Goal: Task Accomplishment & Management: Use online tool/utility

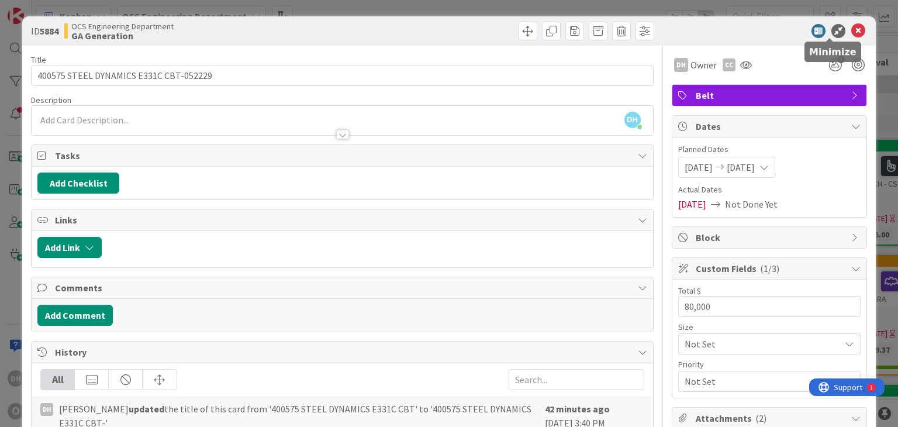
scroll to position [234, 205]
drag, startPoint x: 848, startPoint y: 29, endPoint x: 830, endPoint y: 34, distance: 18.9
click at [851, 29] on icon at bounding box center [858, 31] width 14 height 14
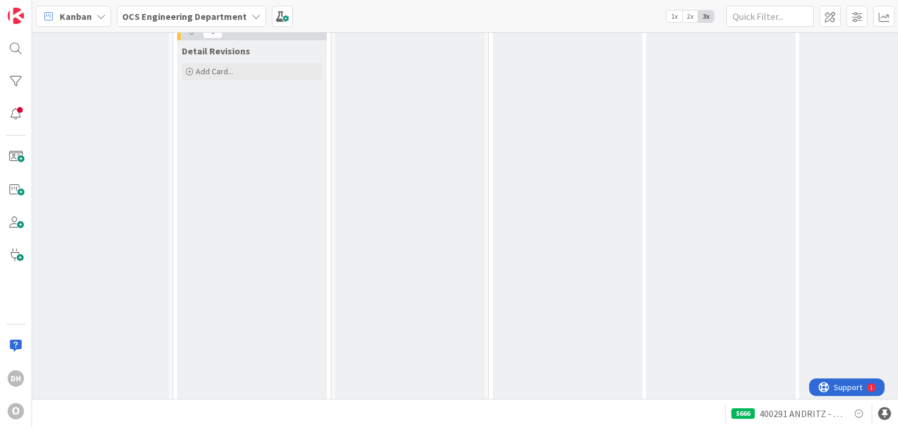
scroll to position [332, 955]
drag, startPoint x: 503, startPoint y: 388, endPoint x: 323, endPoint y: 372, distance: 180.8
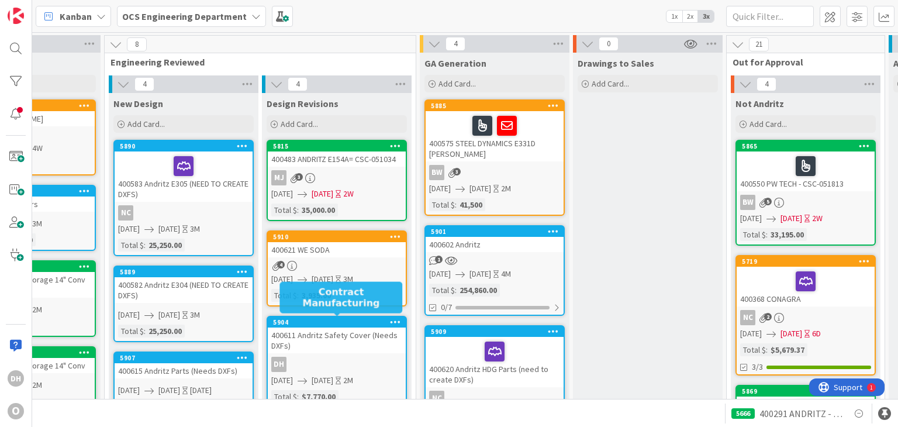
scroll to position [0, 50]
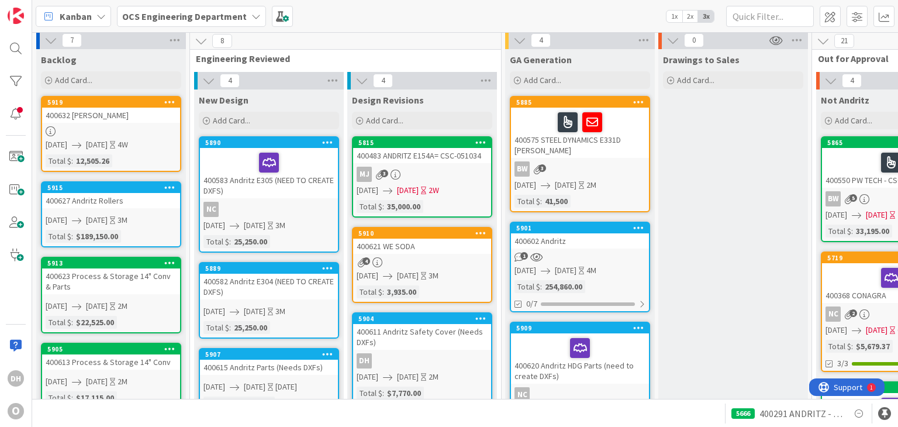
drag, startPoint x: 306, startPoint y: 313, endPoint x: 175, endPoint y: 329, distance: 131.9
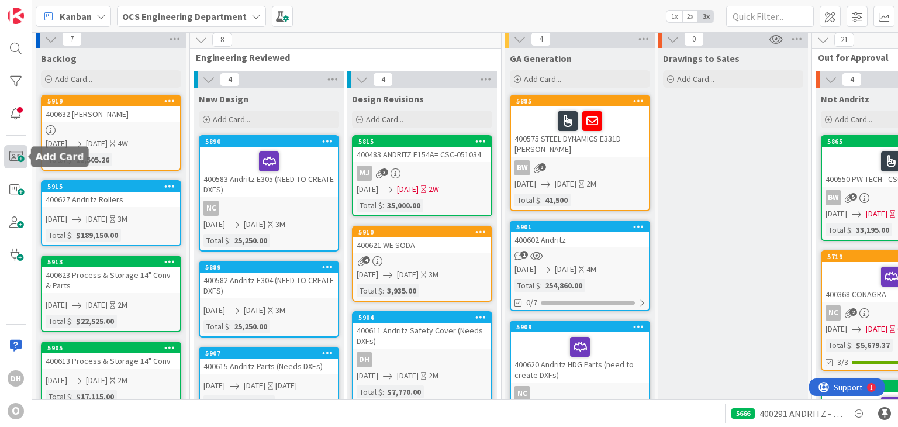
click at [13, 145] on span at bounding box center [15, 156] width 23 height 23
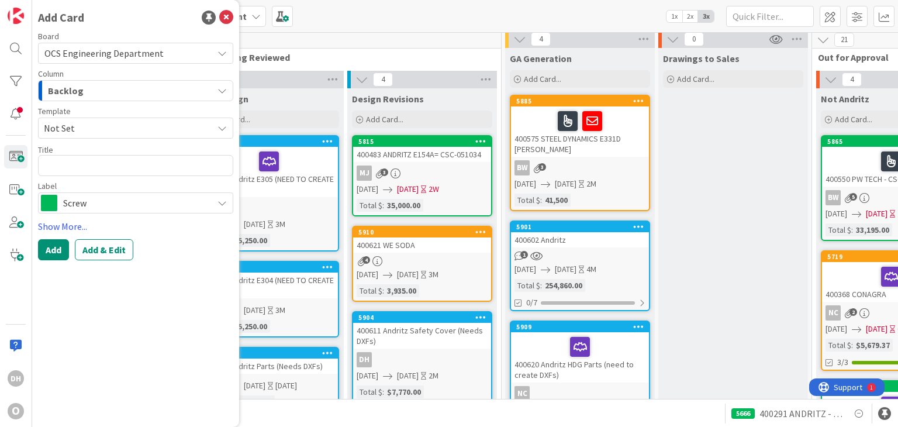
click at [233, 17] on div "Add Card Board OCS Engineering Department Column Backlog Template Not Set Title…" at bounding box center [135, 213] width 207 height 427
click at [227, 11] on icon at bounding box center [226, 18] width 14 height 14
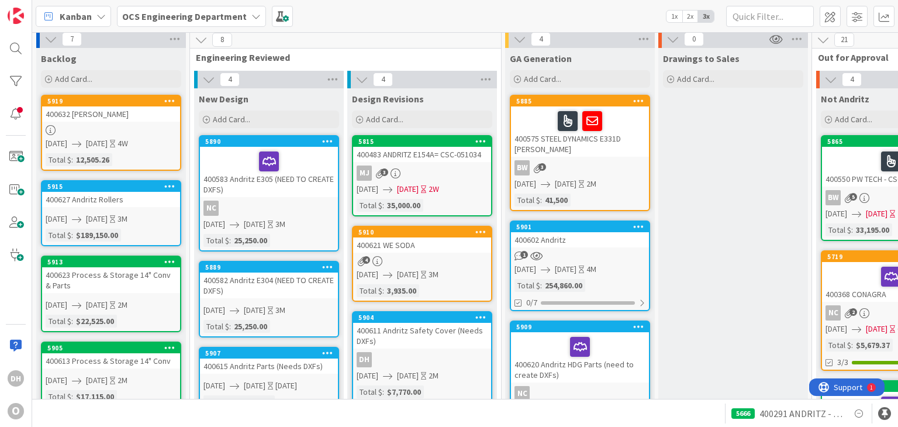
click at [122, 272] on div "400623 Process & Storage 14" Conv & Parts" at bounding box center [111, 280] width 138 height 26
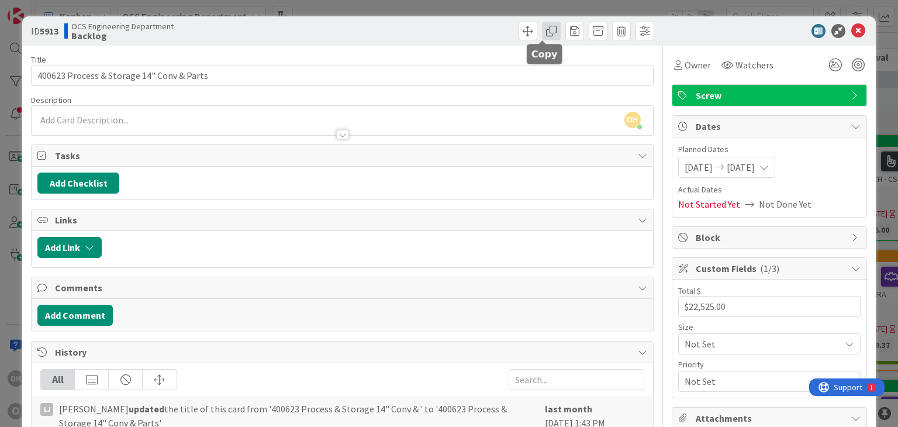
click at [542, 31] on span at bounding box center [551, 31] width 19 height 19
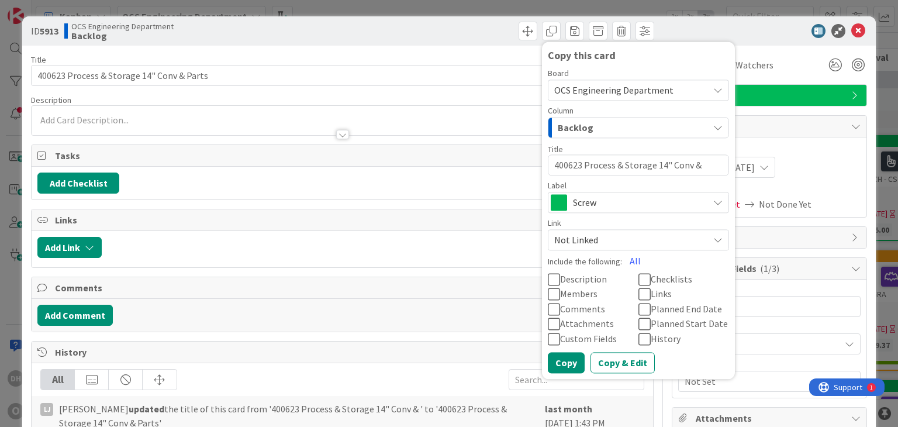
click at [606, 193] on div "Screw" at bounding box center [638, 202] width 181 height 21
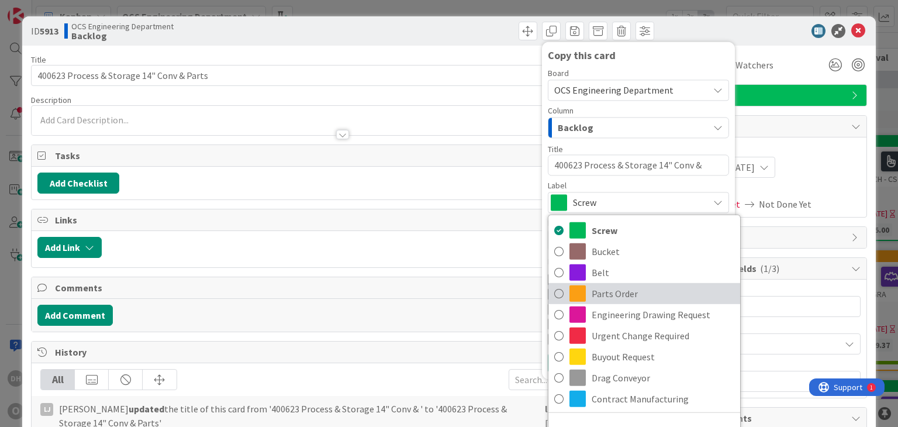
click at [592, 295] on span "Parts Order" at bounding box center [663, 294] width 143 height 18
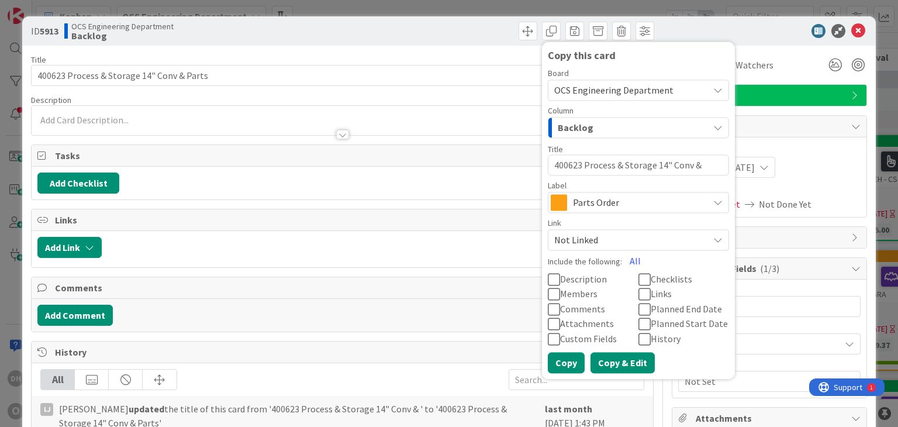
click at [599, 361] on button "Copy & Edit" at bounding box center [623, 362] width 64 height 21
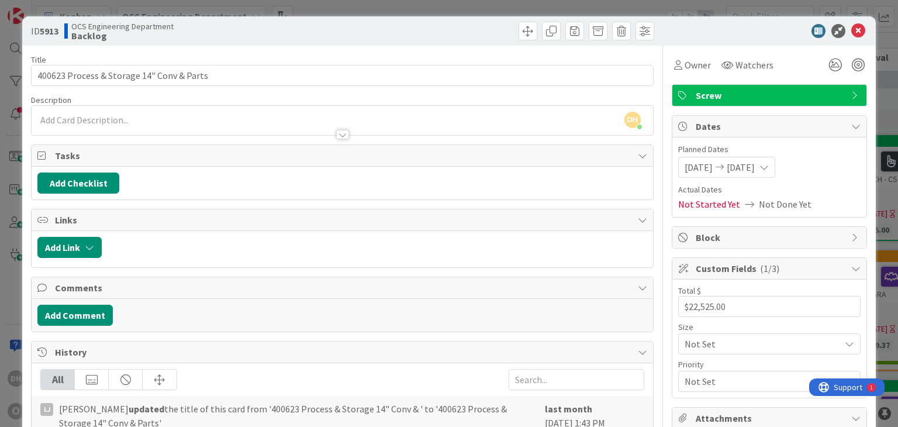
type textarea "x"
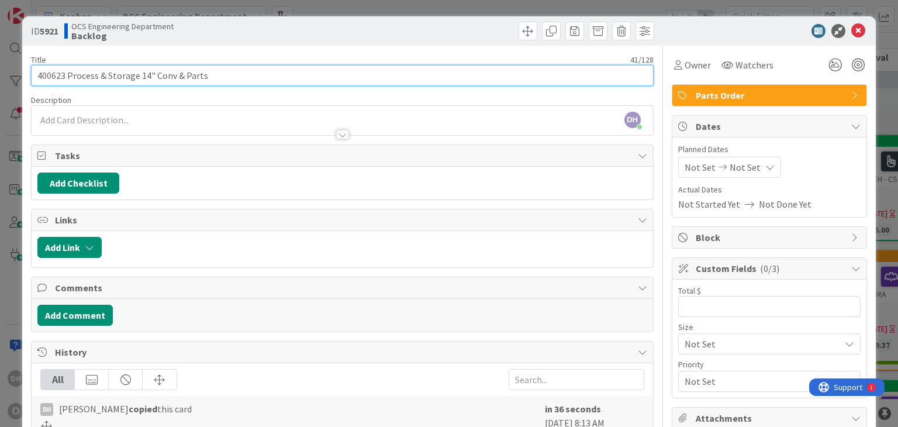
drag, startPoint x: 205, startPoint y: 74, endPoint x: 194, endPoint y: 75, distance: 11.2
click at [205, 75] on input "400623 Process & Storage 14" Conv & Parts" at bounding box center [342, 75] width 622 height 21
click at [182, 78] on input "400623 Process & Storage 14" Conv & Parts" at bounding box center [342, 75] width 622 height 21
type input "400623 Process & Storage 14" Parts"
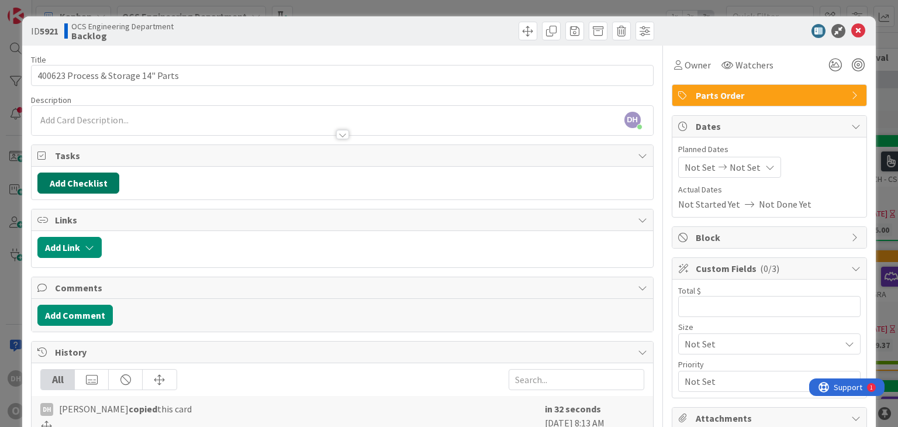
click at [89, 183] on button "Add Checklist" at bounding box center [78, 182] width 82 height 21
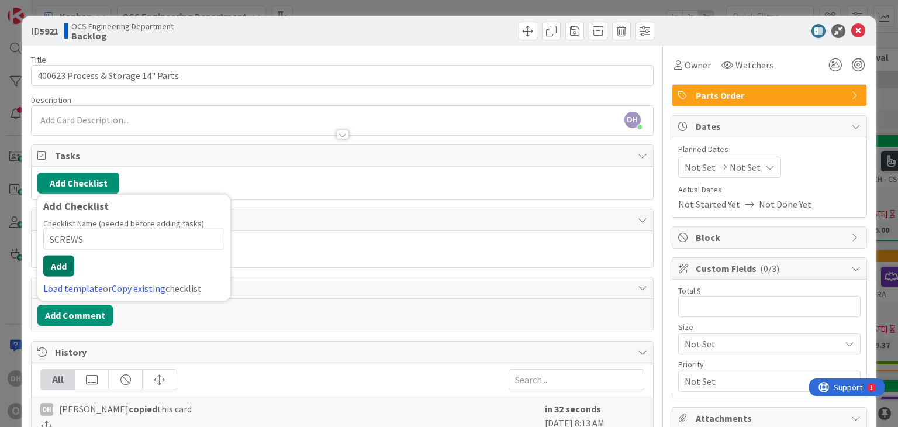
type input "SCREWS"
click at [67, 270] on button "Add" at bounding box center [58, 265] width 31 height 21
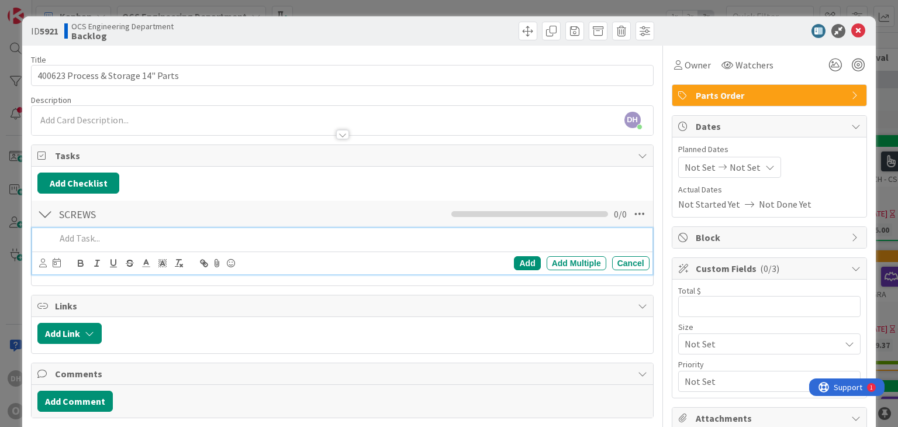
click at [96, 246] on div at bounding box center [350, 238] width 598 height 20
click at [557, 260] on div "Add Multiple" at bounding box center [577, 263] width 60 height 14
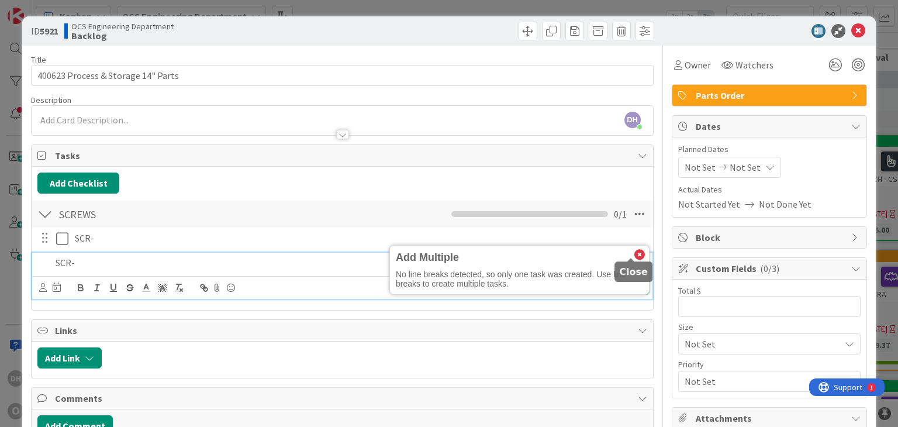
click at [638, 249] on div "Add Multiple No line breaks detected, so only one task was created. Use line br…" at bounding box center [519, 270] width 259 height 49
click at [634, 250] on icon at bounding box center [639, 255] width 11 height 11
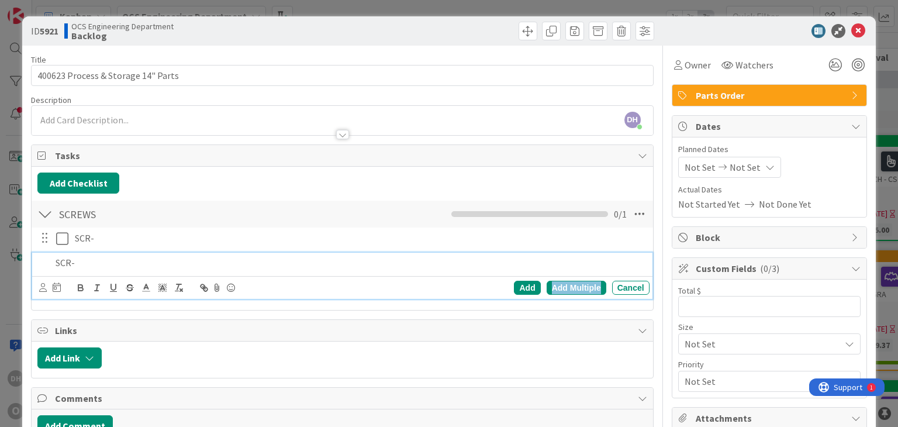
click at [582, 288] on div "Add Multiple" at bounding box center [577, 288] width 60 height 14
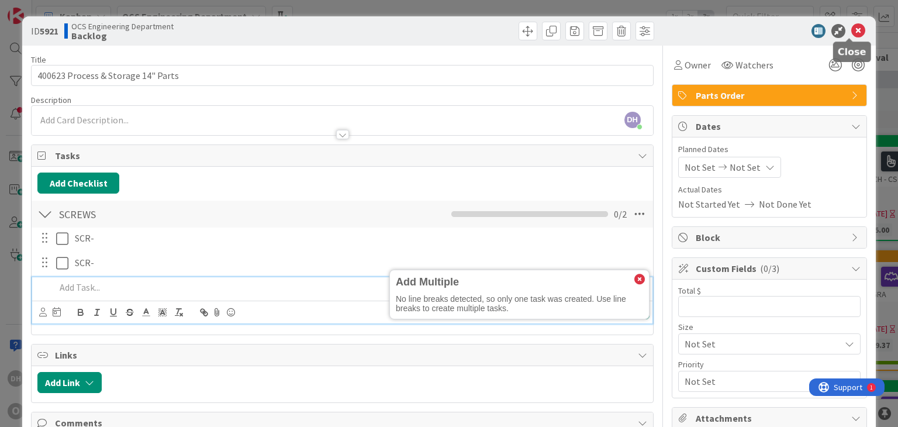
click at [851, 27] on icon at bounding box center [858, 31] width 14 height 14
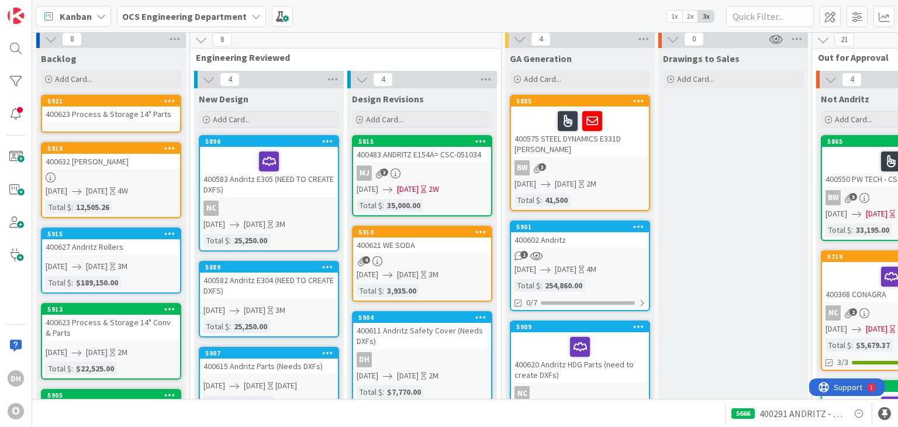
click at [112, 108] on div "400623 Process & Storage 14" Parts" at bounding box center [111, 113] width 138 height 15
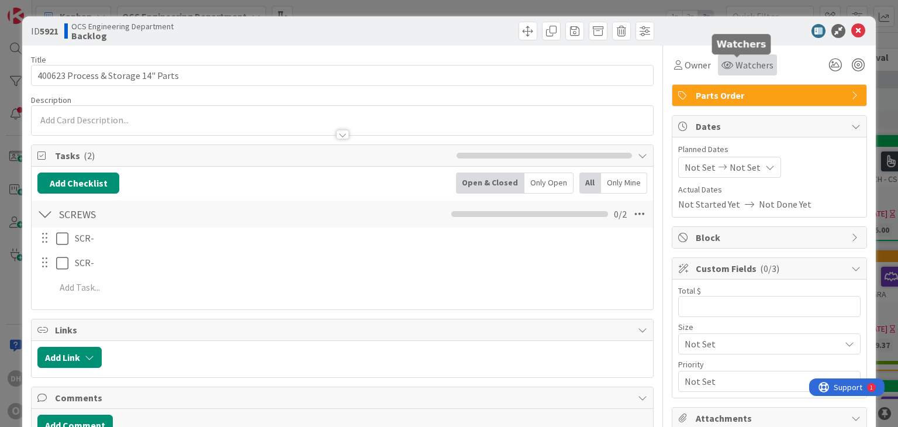
click at [739, 61] on span "Watchers" at bounding box center [755, 65] width 38 height 14
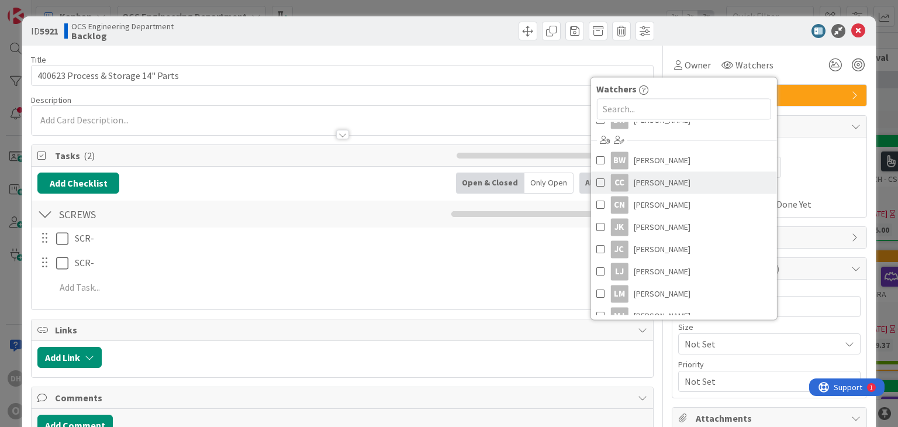
scroll to position [58, 0]
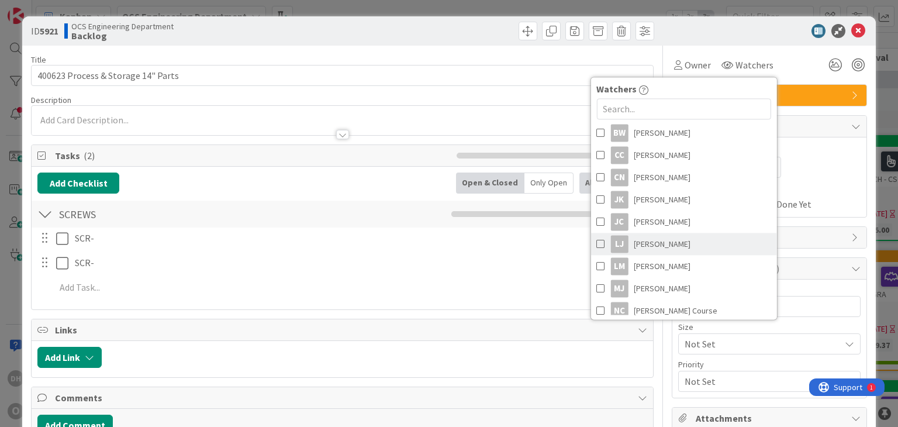
click at [645, 244] on span "[PERSON_NAME]" at bounding box center [662, 244] width 57 height 18
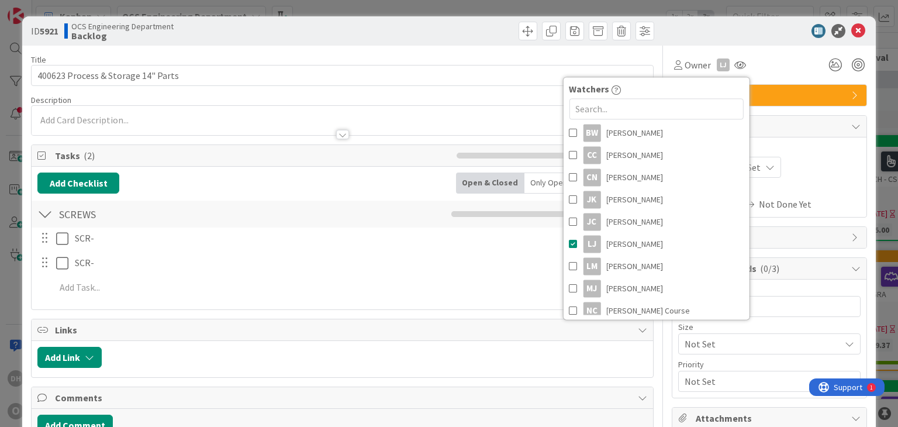
click at [672, 375] on div "Total $ 0 / 32 Size Not Set Priority Not Set" at bounding box center [769, 338] width 194 height 118
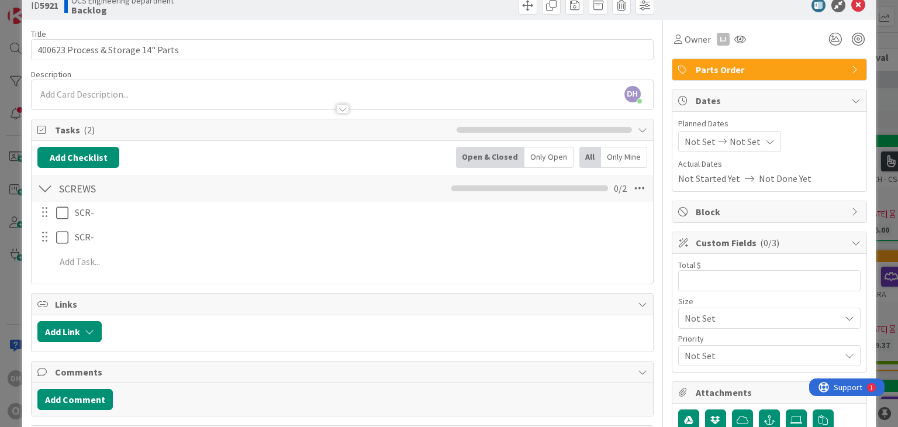
scroll to position [117, 0]
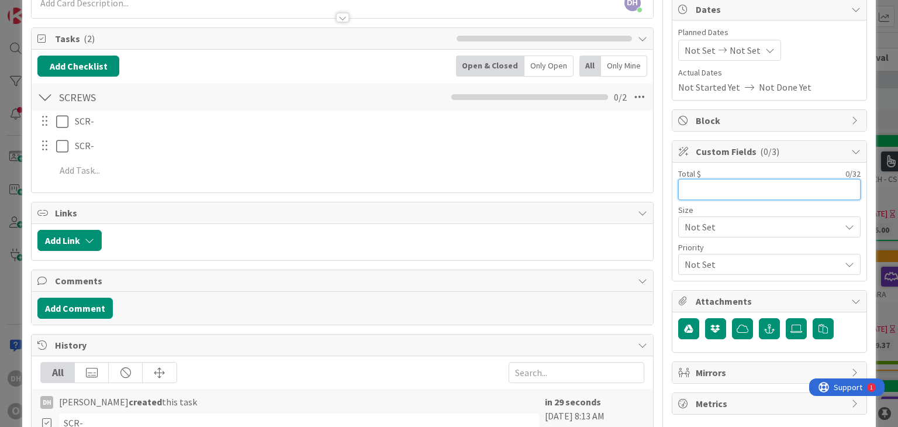
click at [693, 185] on input "text" at bounding box center [769, 189] width 182 height 21
click at [734, 181] on input "text" at bounding box center [769, 189] width 182 height 21
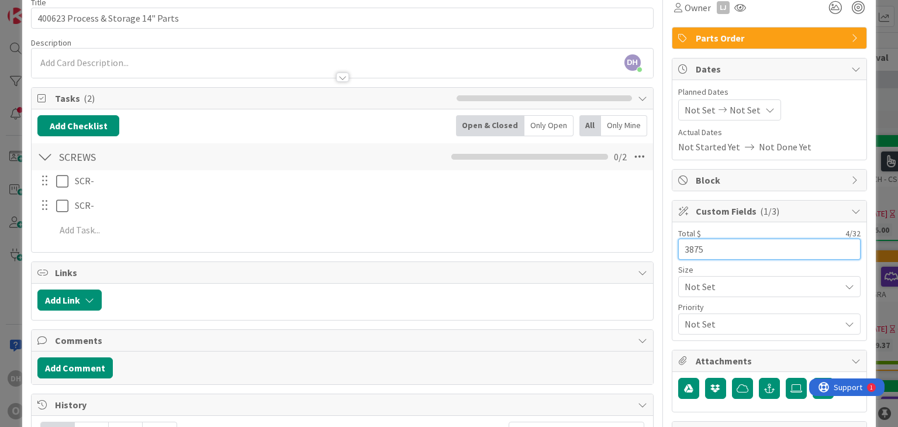
scroll to position [0, 0]
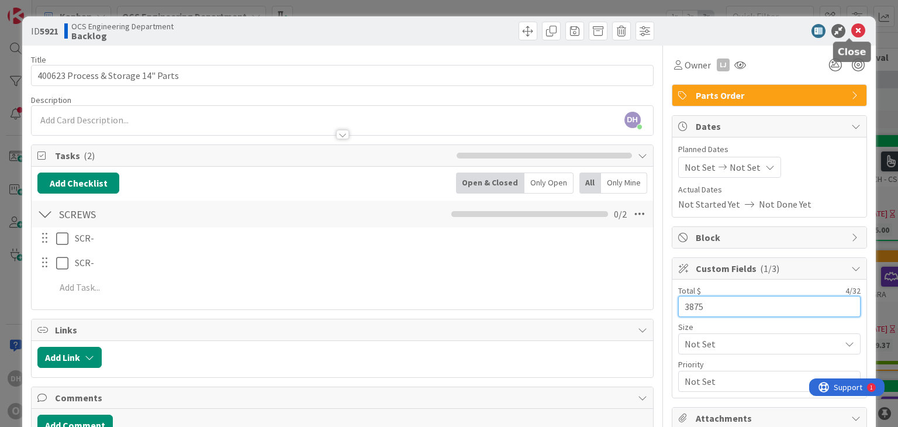
type input "3875"
click at [851, 27] on icon at bounding box center [858, 31] width 14 height 14
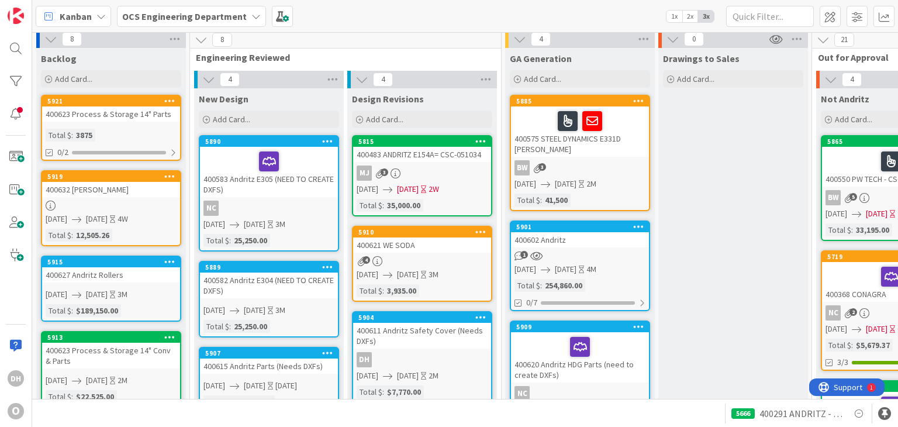
click at [105, 110] on div "400623 Process & Storage 14" Parts" at bounding box center [111, 113] width 138 height 15
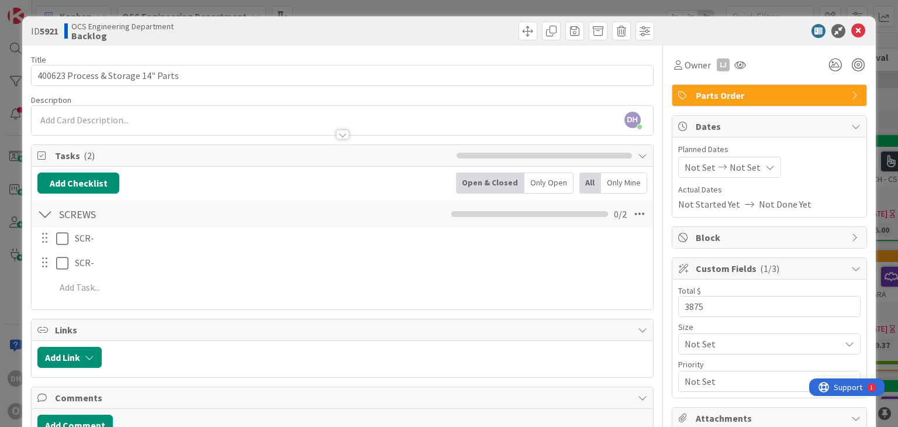
click at [701, 164] on span "Not Set" at bounding box center [700, 167] width 31 height 14
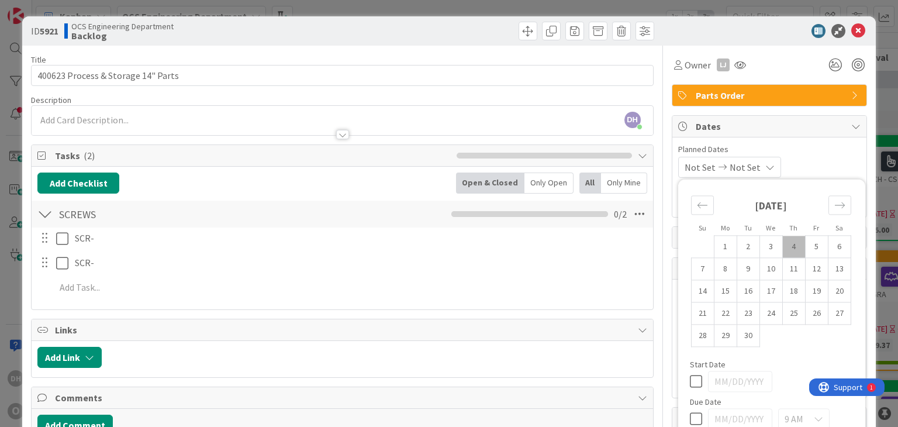
click at [782, 240] on td "4" at bounding box center [793, 247] width 23 height 22
type input "[DATE]"
click at [838, 155] on div "Planned Dates [DATE] Not Set Su Mo Tu We Th Fr Sa [DATE] 1 2 3 4 5 6 7 8 9 10 1…" at bounding box center [769, 160] width 182 height 34
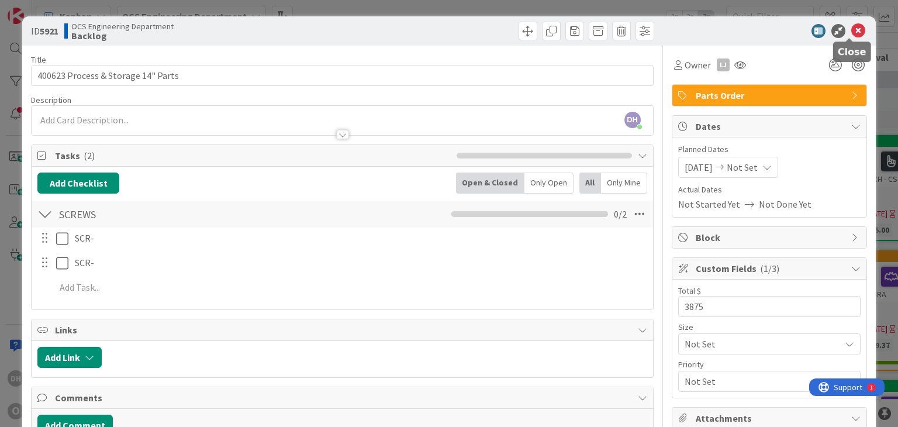
click at [847, 23] on div "ID 5921 OCS Engineering Department Backlog" at bounding box center [448, 30] width 853 height 29
click at [851, 28] on icon at bounding box center [858, 31] width 14 height 14
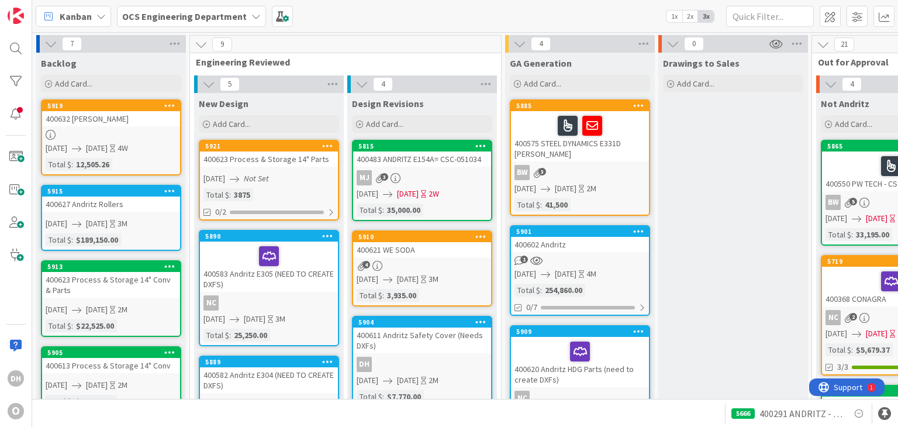
click at [136, 280] on div "400623 Process & Storage 14" Conv & Parts" at bounding box center [111, 285] width 138 height 26
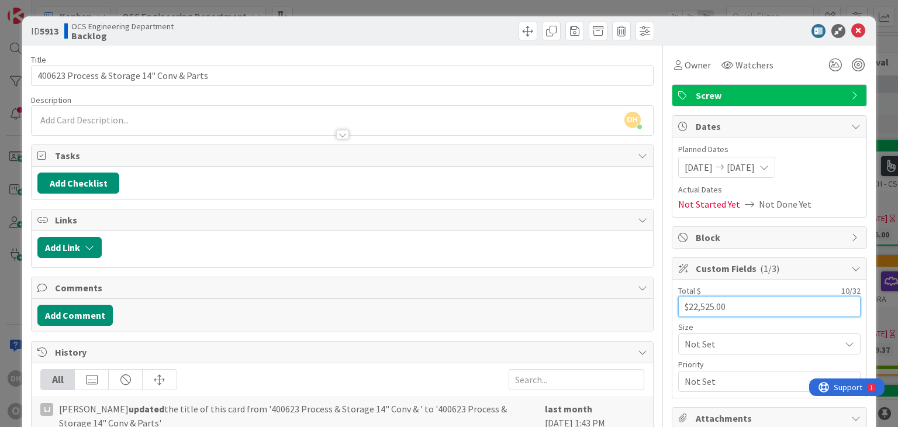
click at [736, 299] on input "$22,525.00" at bounding box center [769, 306] width 182 height 21
drag, startPoint x: 733, startPoint y: 300, endPoint x: 619, endPoint y: 298, distance: 114.6
click at [619, 298] on div "Title 41 / 128 400623 Process & Storage 14" Conv & Parts Description DH [PERSON…" at bounding box center [448, 334] width 835 height 576
type input "18650"
click at [851, 25] on icon at bounding box center [858, 31] width 14 height 14
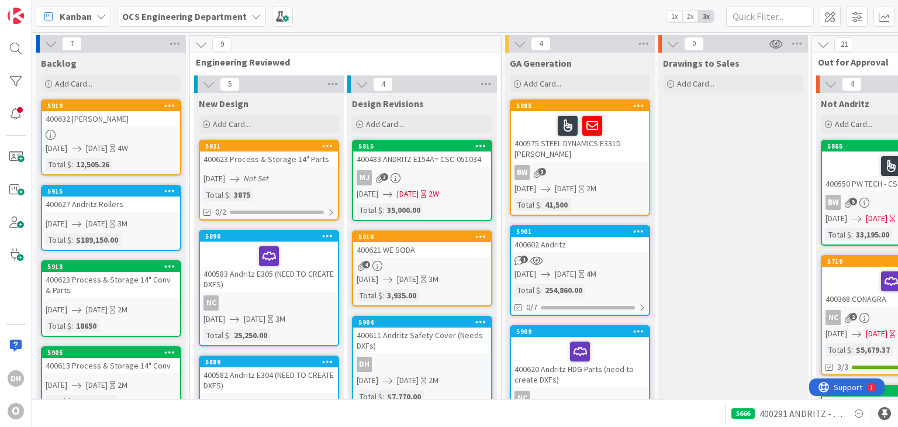
scroll to position [117, 0]
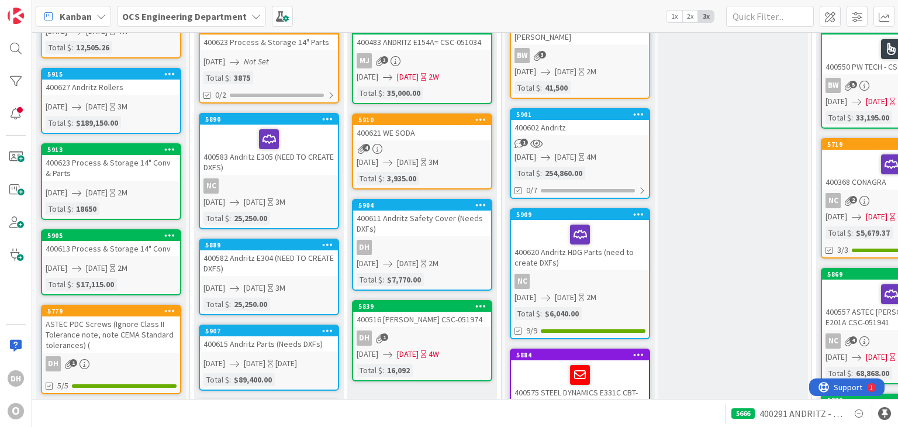
click at [130, 172] on div "400623 Process & Storage 14" Conv & Parts" at bounding box center [111, 168] width 138 height 26
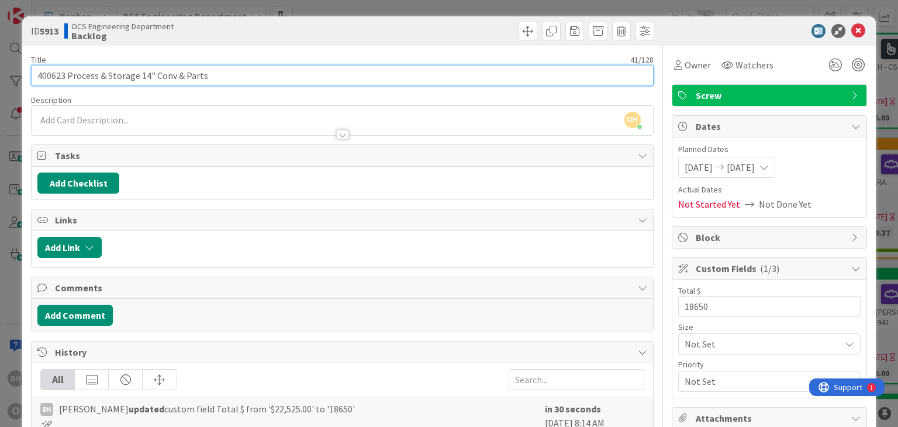
drag, startPoint x: 219, startPoint y: 73, endPoint x: 173, endPoint y: 81, distance: 46.8
click at [173, 81] on input "400623 Process & Storage 14" Conv & Parts" at bounding box center [342, 75] width 622 height 21
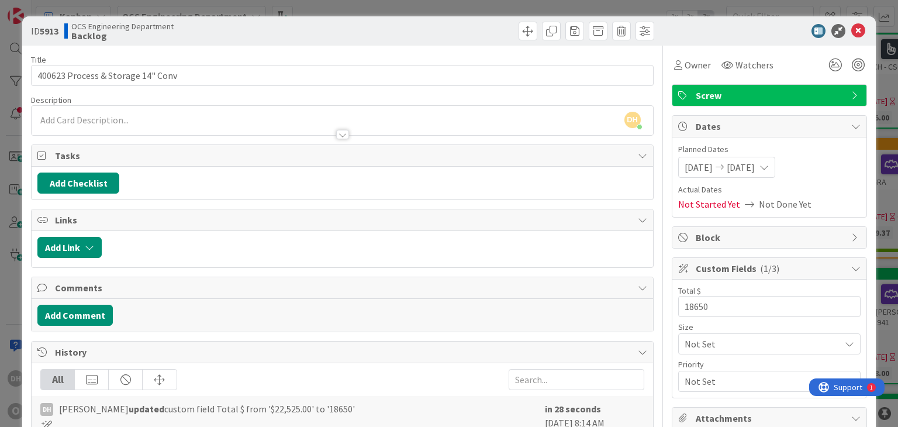
click at [310, 103] on div "Description" at bounding box center [342, 100] width 622 height 11
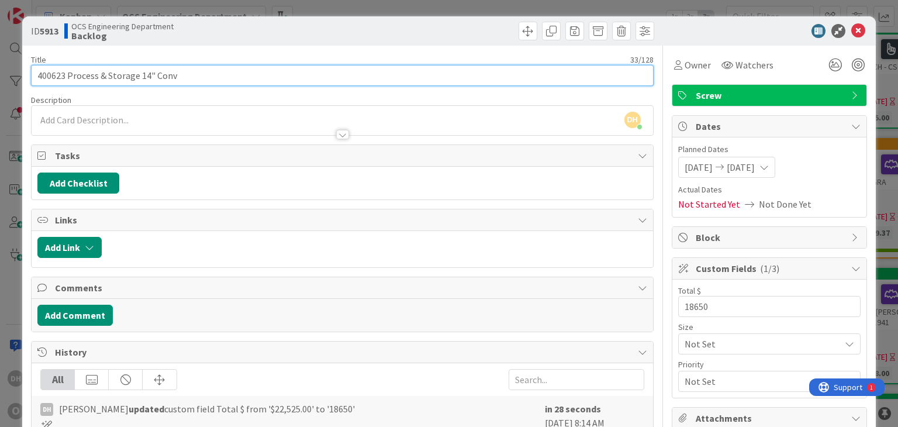
click at [194, 73] on input "400623 Process & Storage 14" Conv" at bounding box center [342, 75] width 622 height 21
type input "400623 Process & Storage 14" Conv CSC-"
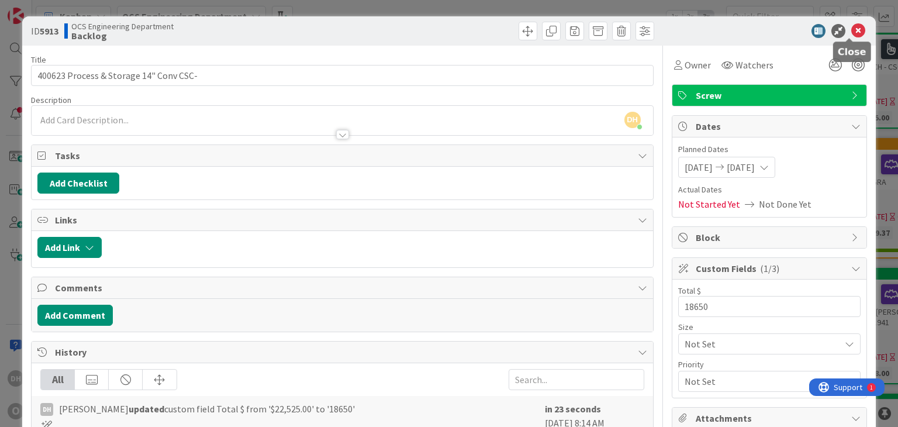
click at [851, 30] on icon at bounding box center [858, 31] width 14 height 14
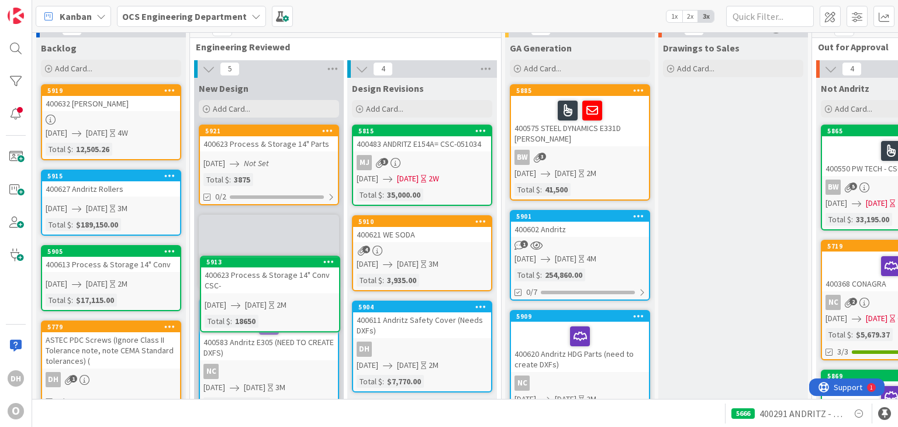
scroll to position [20, 0]
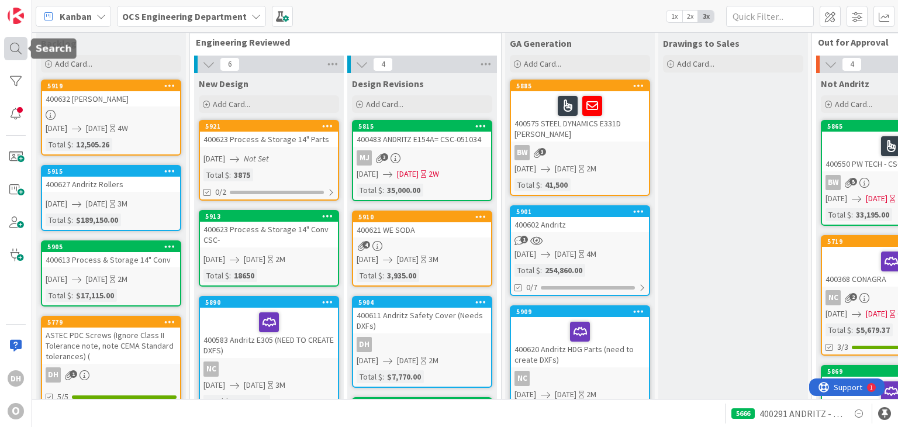
click at [18, 43] on div at bounding box center [15, 48] width 23 height 23
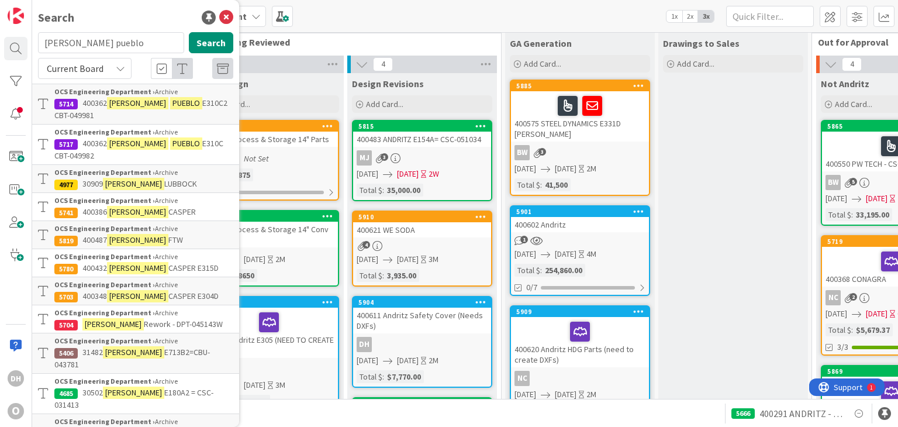
drag, startPoint x: 135, startPoint y: 47, endPoint x: -34, endPoint y: 40, distance: 169.7
click at [0, 40] on html "DH O Search [PERSON_NAME] pueblo Search Current Board OCS Engineering Departmen…" at bounding box center [449, 213] width 898 height 427
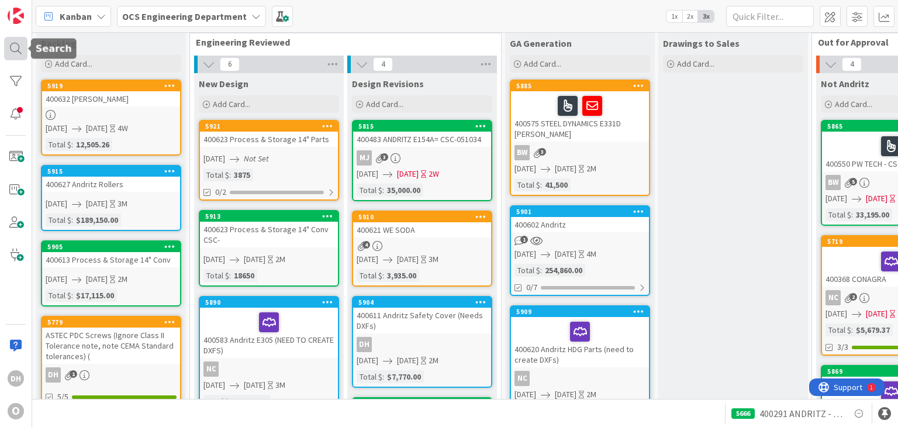
click at [15, 50] on div at bounding box center [15, 48] width 23 height 23
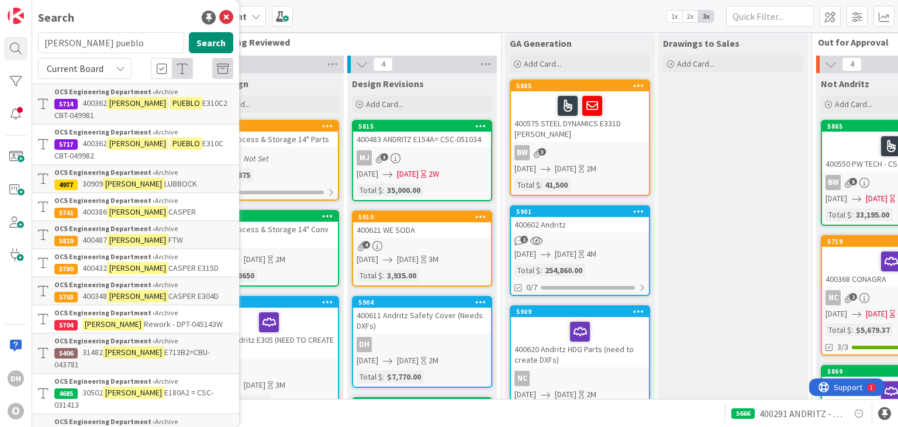
drag, startPoint x: 126, startPoint y: 38, endPoint x: 30, endPoint y: 38, distance: 96.5
click at [30, 38] on div "DH O Search [PERSON_NAME] pueblo Search Current Board OCS Engineering Departmen…" at bounding box center [16, 213] width 32 height 427
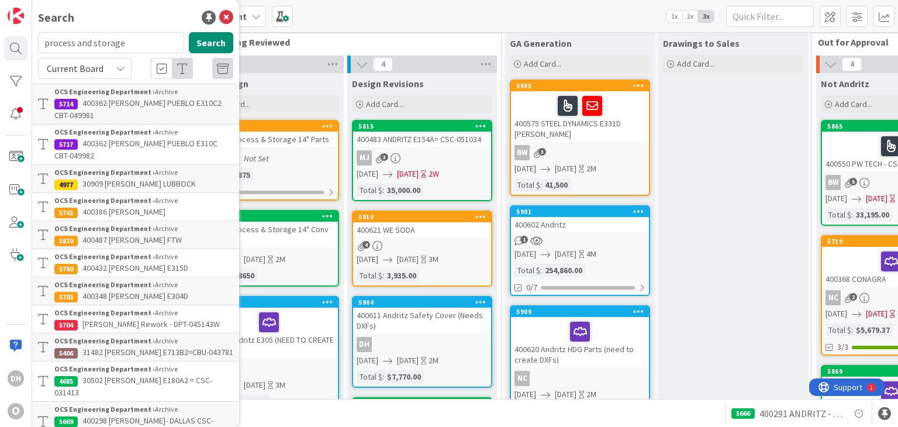
type input "process and storage"
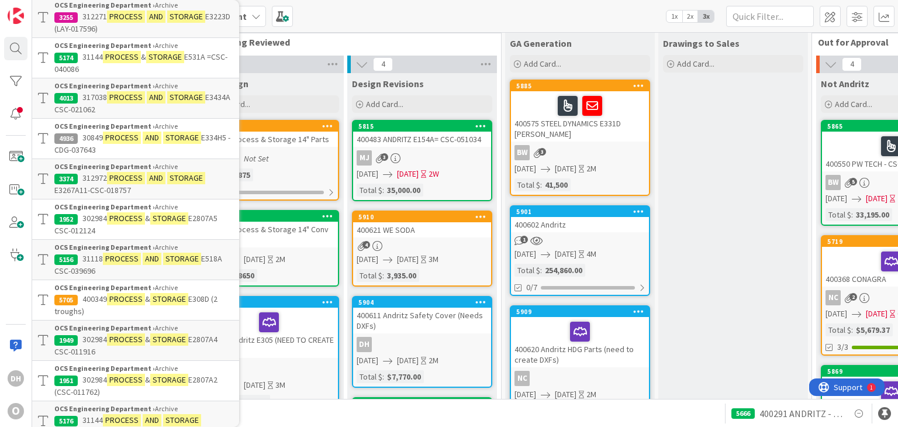
scroll to position [643, 0]
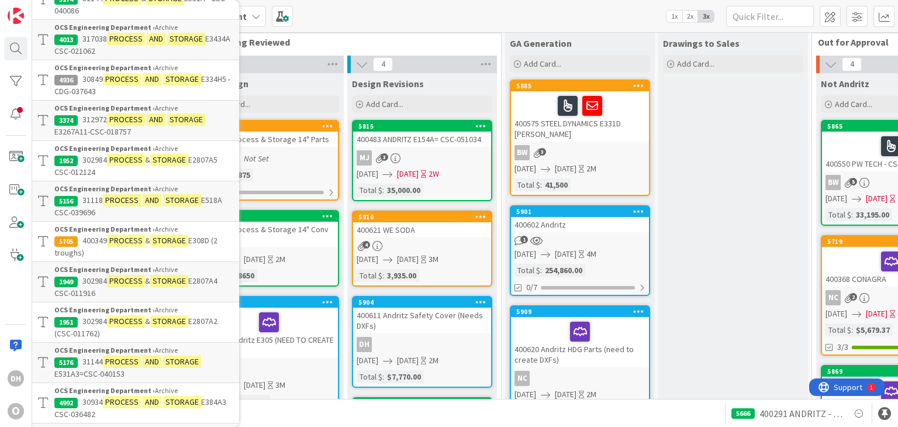
click at [306, 234] on div "400623 Process & Storage 14" Conv CSC-" at bounding box center [269, 235] width 138 height 26
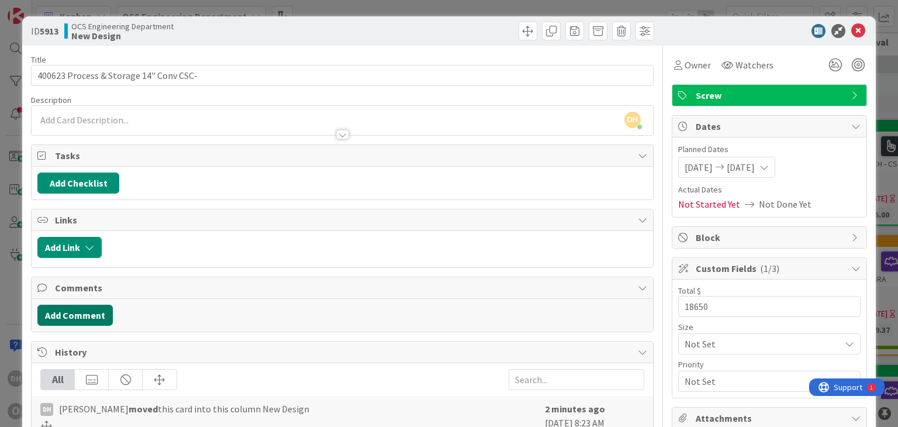
click at [65, 317] on button "Add Comment" at bounding box center [74, 315] width 75 height 21
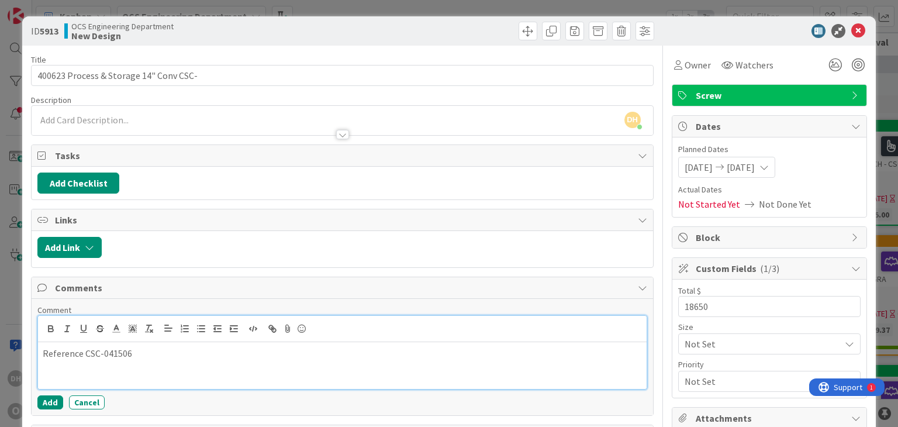
click at [136, 348] on p "Reference CSC-041506" at bounding box center [342, 353] width 599 height 13
click at [268, 357] on p "Reference CSC-041506, CSC-032495" at bounding box center [342, 353] width 599 height 13
click at [851, 29] on icon at bounding box center [858, 31] width 14 height 14
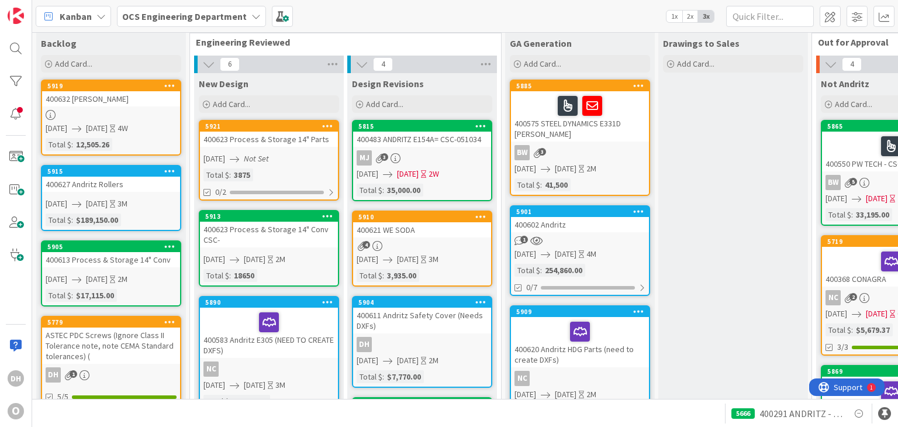
click at [312, 232] on div "400623 Process & Storage 14" Conv CSC-" at bounding box center [269, 235] width 138 height 26
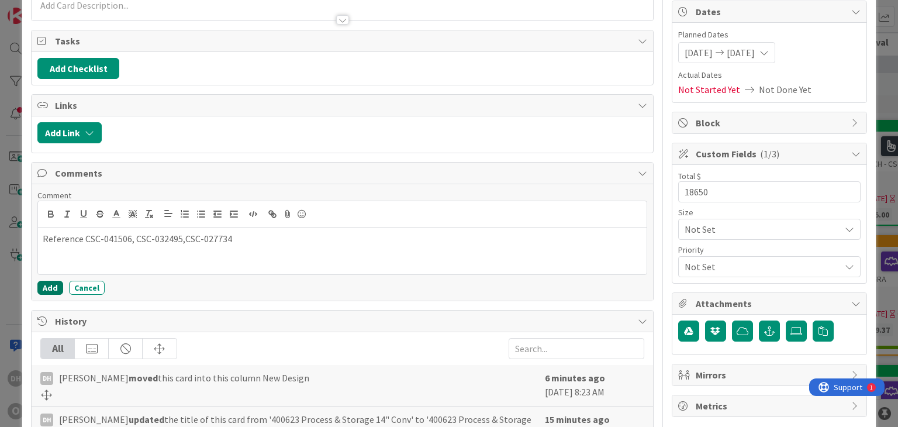
scroll to position [117, 0]
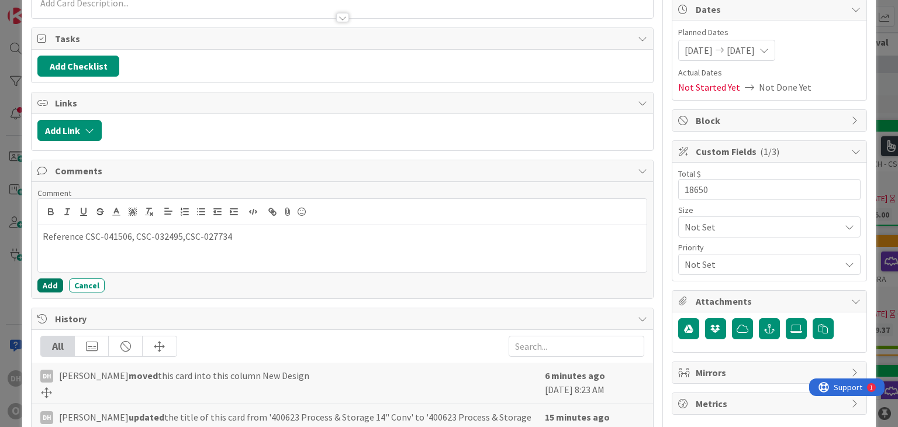
click at [40, 282] on button "Add" at bounding box center [50, 285] width 26 height 14
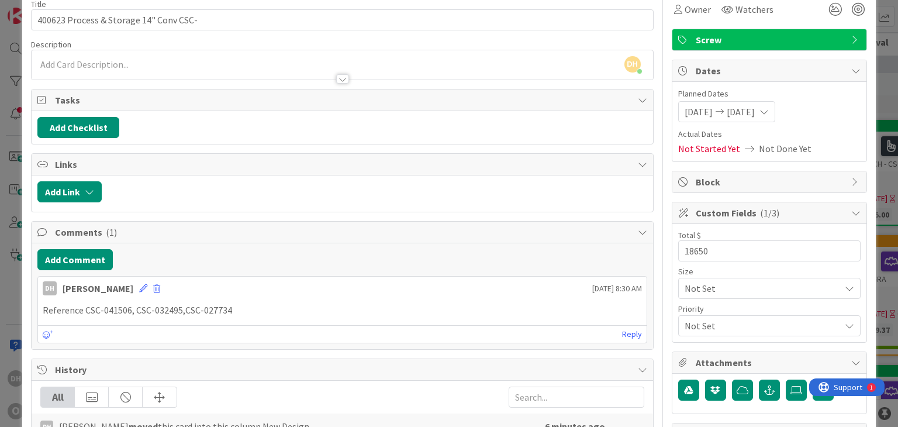
scroll to position [0, 0]
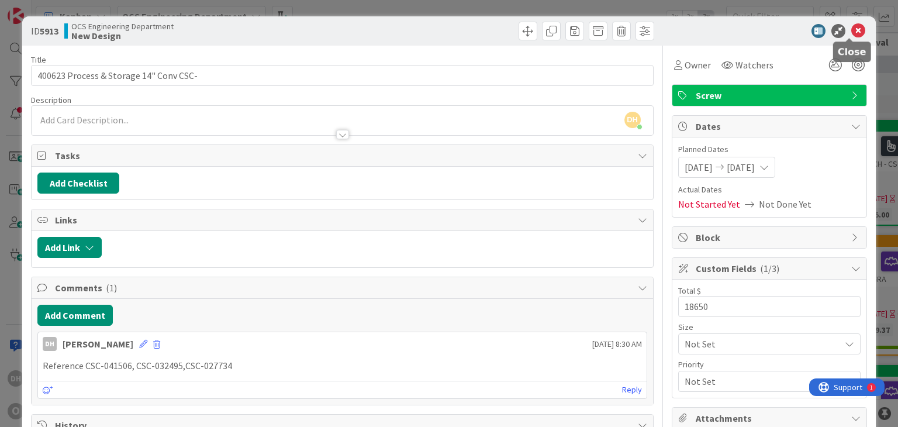
click at [852, 25] on icon at bounding box center [858, 31] width 14 height 14
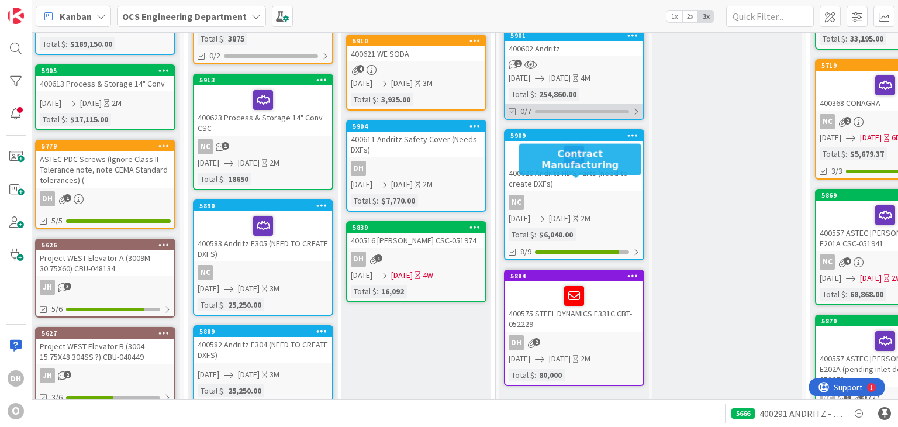
scroll to position [117, 6]
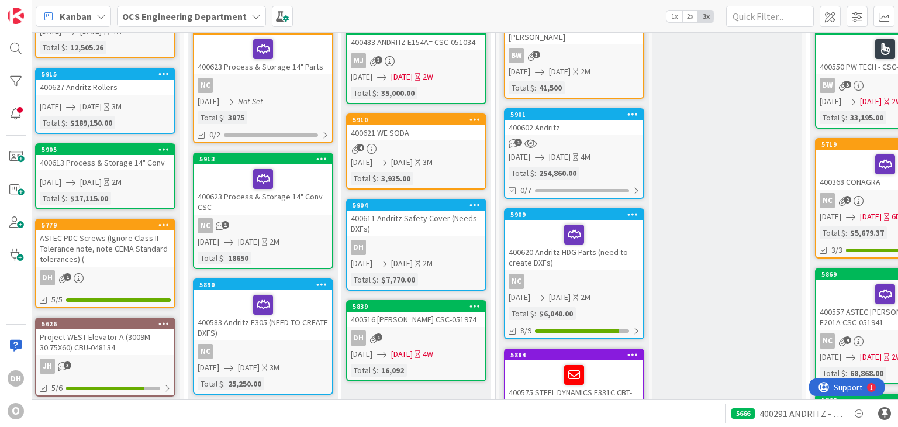
click at [637, 295] on div "[DATE] [DATE] 2M" at bounding box center [576, 297] width 134 height 12
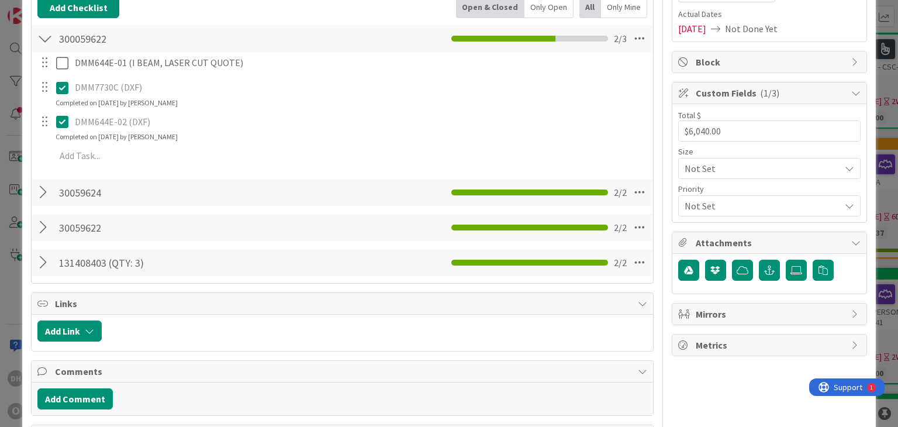
click at [42, 190] on div at bounding box center [44, 192] width 15 height 21
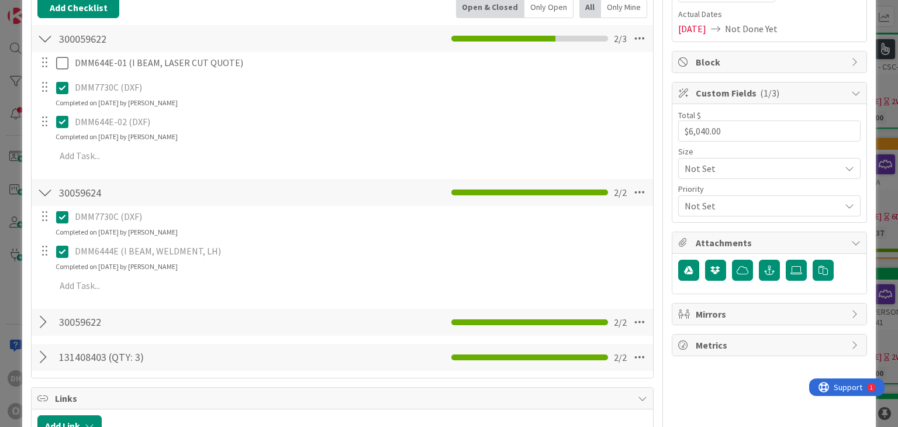
click at [43, 330] on div at bounding box center [44, 322] width 15 height 21
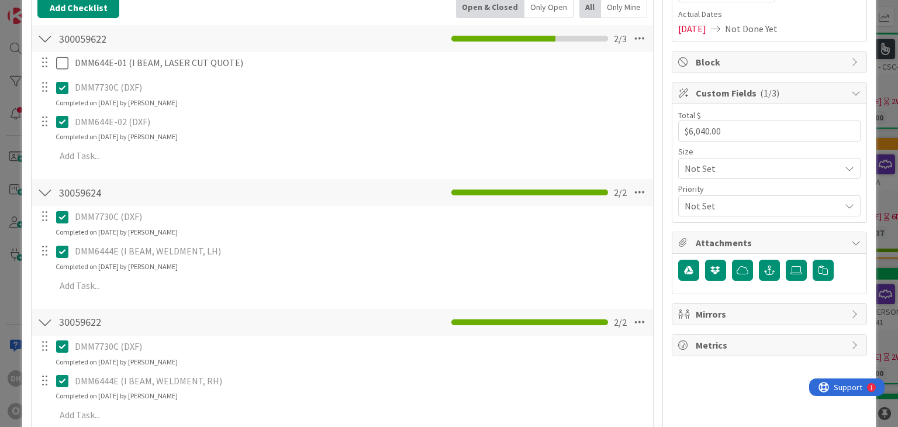
scroll to position [292, 0]
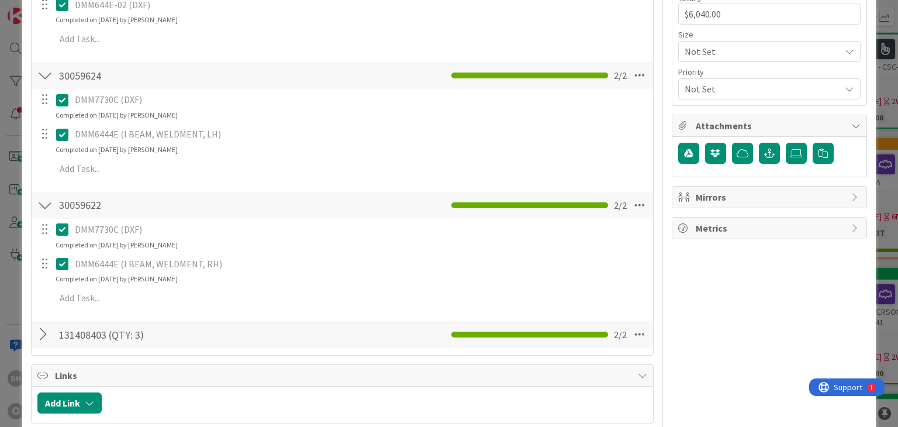
click at [46, 333] on div at bounding box center [44, 334] width 15 height 21
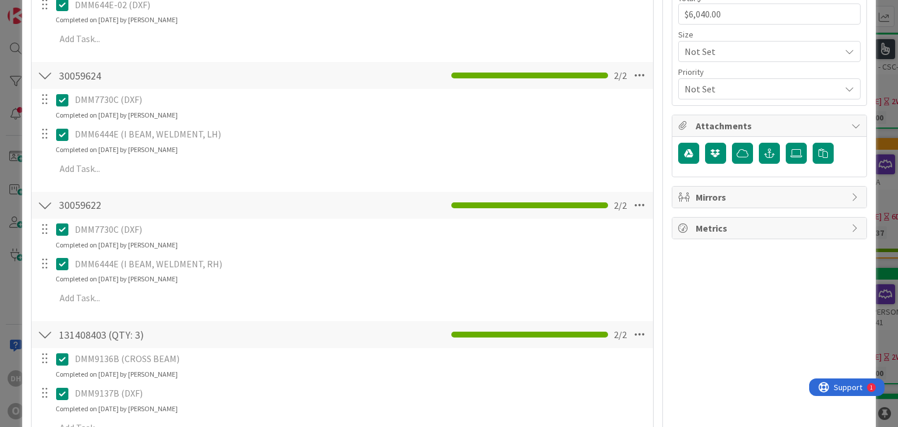
scroll to position [0, 0]
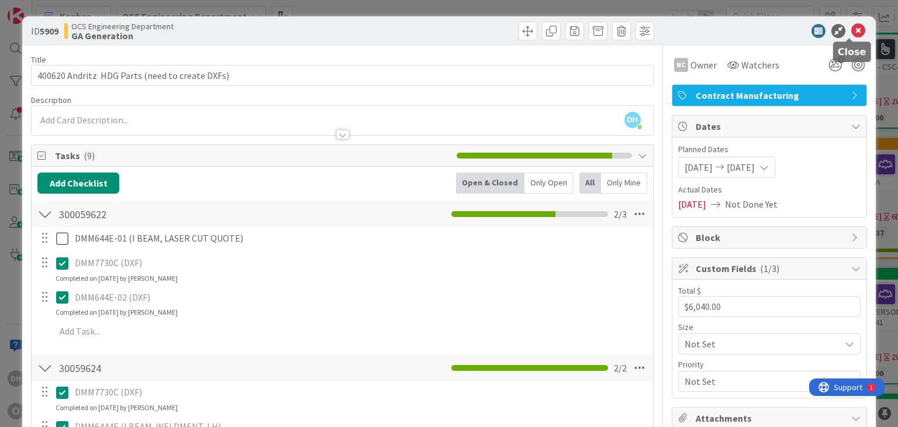
click at [851, 26] on icon at bounding box center [858, 31] width 14 height 14
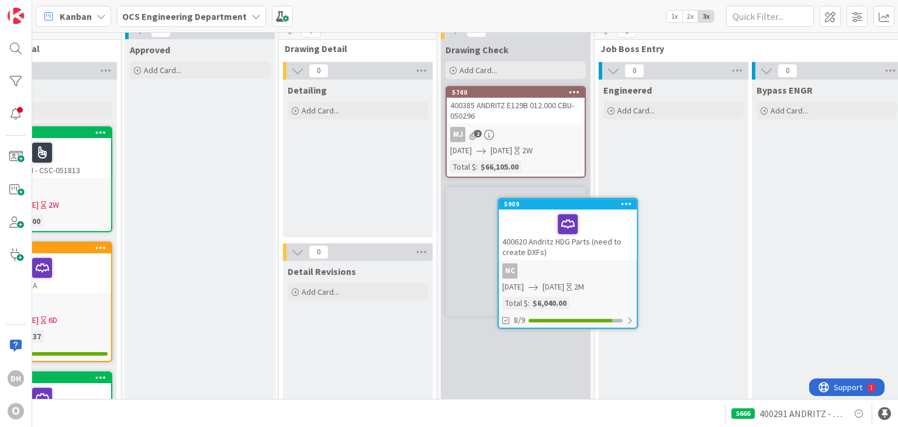
scroll to position [18, 849]
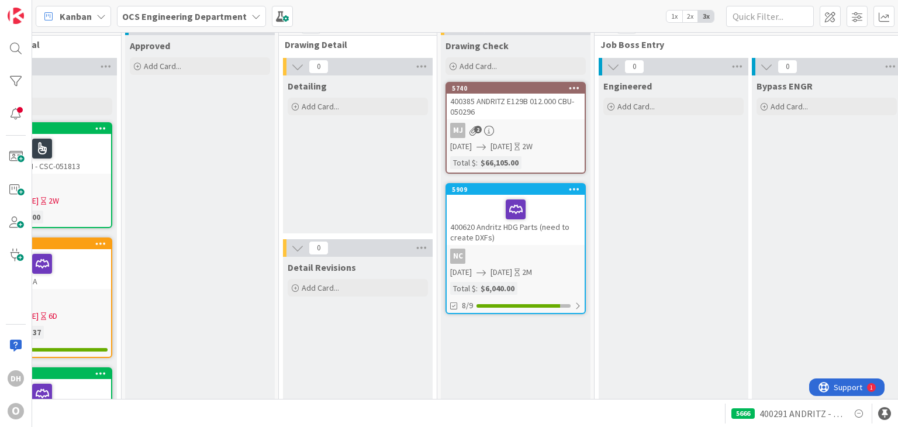
click at [568, 232] on div "400620 Andritz HDG Parts (need to create DXFs)" at bounding box center [516, 220] width 138 height 50
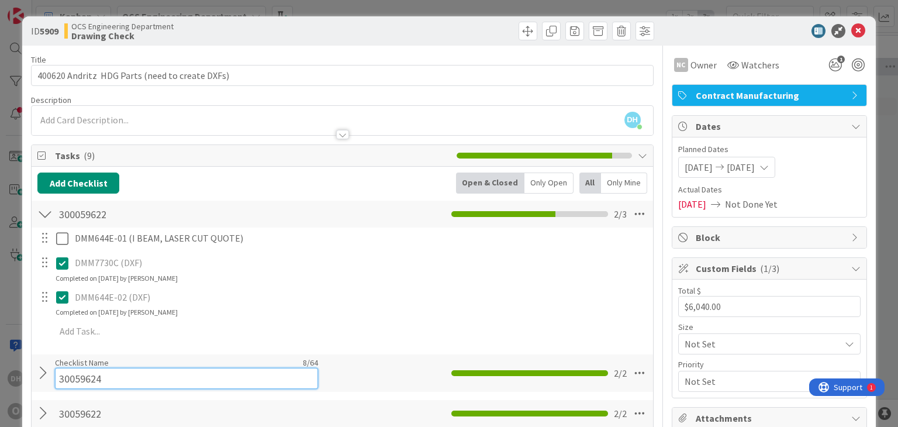
click at [56, 373] on input "30059624" at bounding box center [186, 378] width 263 height 21
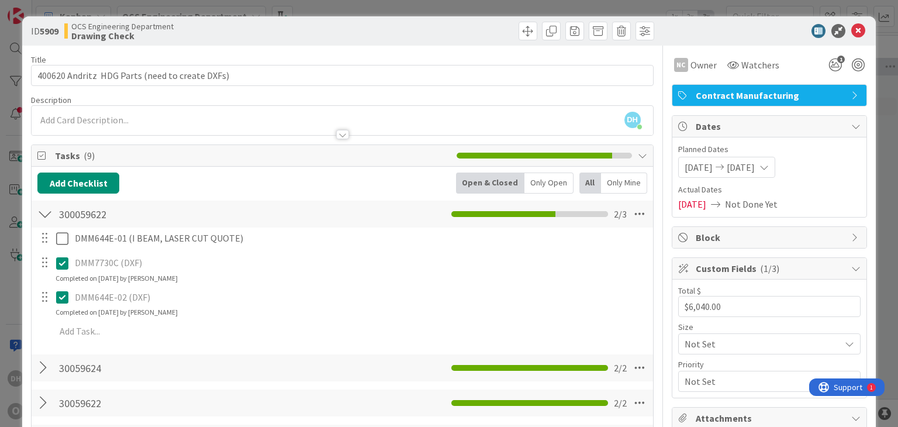
click at [46, 366] on div at bounding box center [44, 367] width 15 height 21
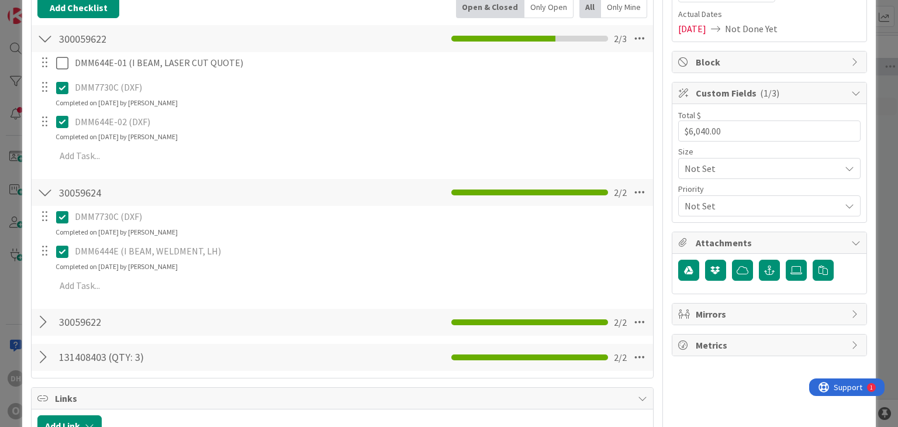
scroll to position [234, 0]
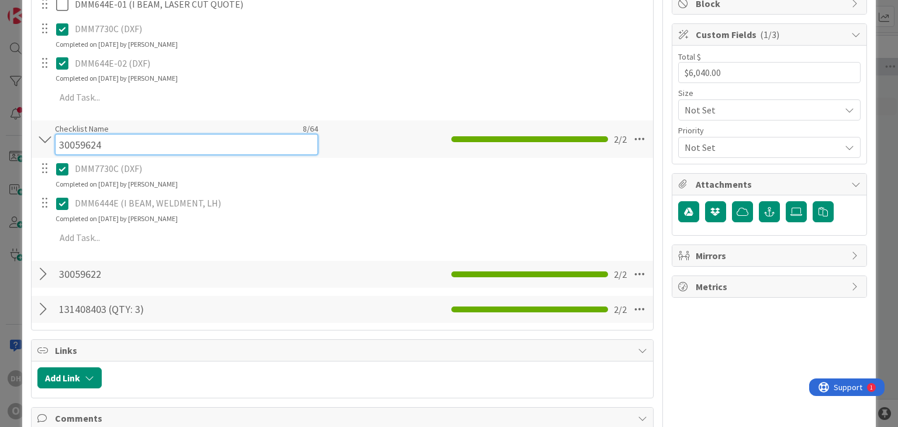
click at [82, 141] on input "30059624" at bounding box center [186, 144] width 263 height 21
click at [74, 139] on input "30059624" at bounding box center [186, 144] width 263 height 21
type input "300059624"
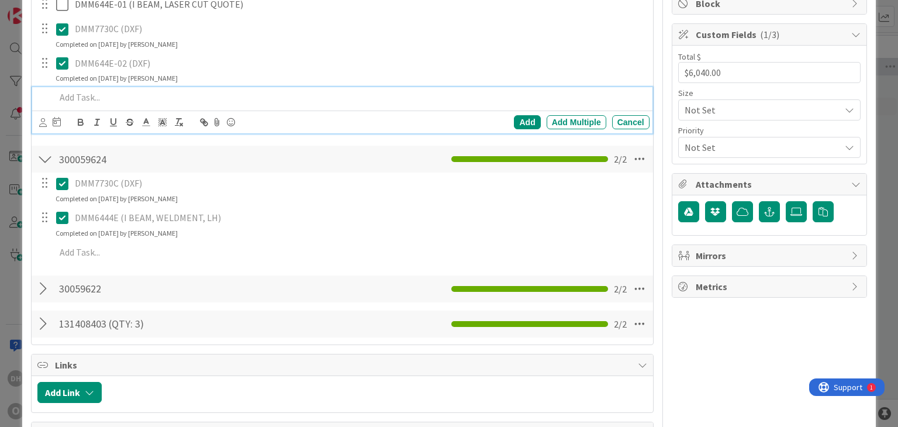
click at [260, 98] on p at bounding box center [350, 97] width 589 height 13
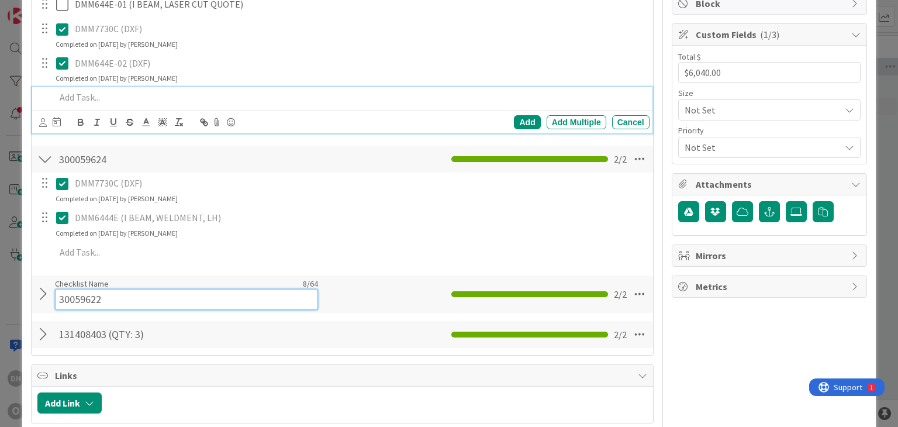
click at [75, 296] on input "30059622" at bounding box center [186, 299] width 263 height 21
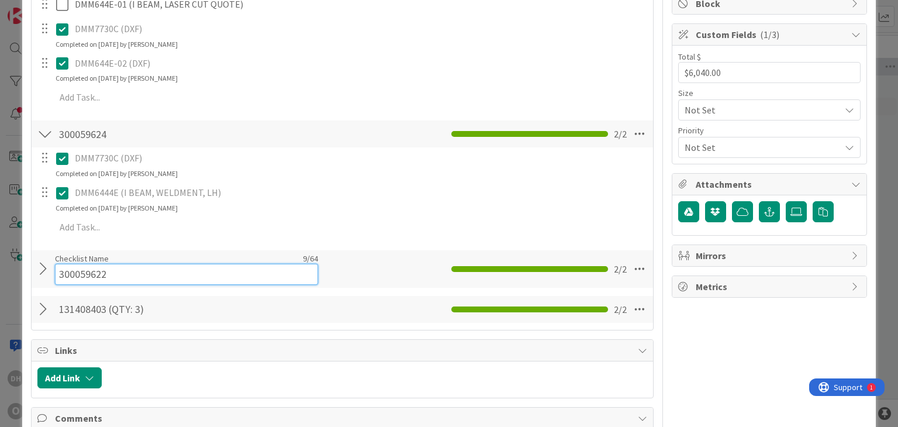
type input "300059622"
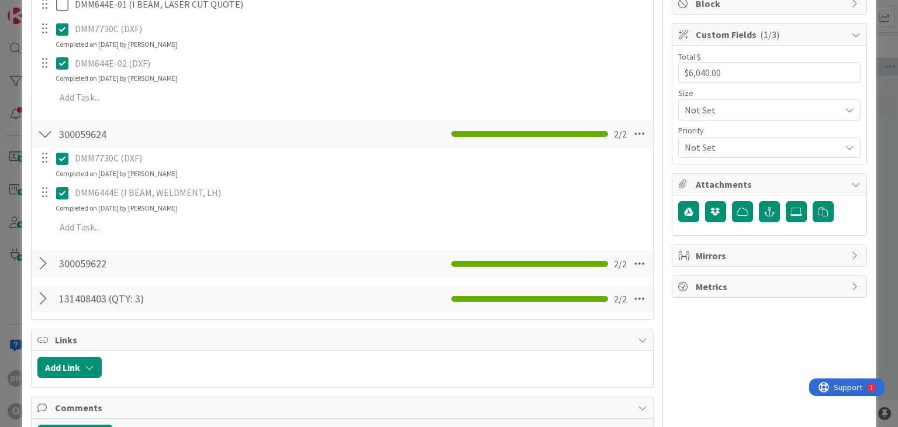
click at [201, 255] on div "Checklist Name 9 / 64 300059622" at bounding box center [186, 263] width 263 height 21
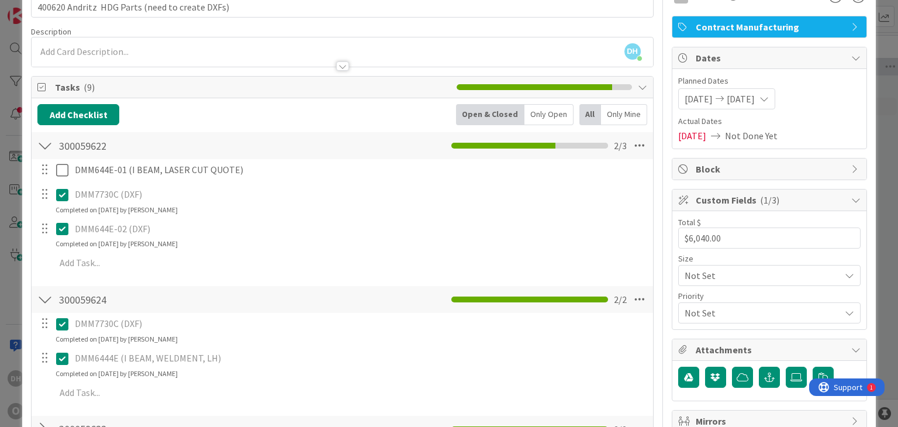
scroll to position [0, 0]
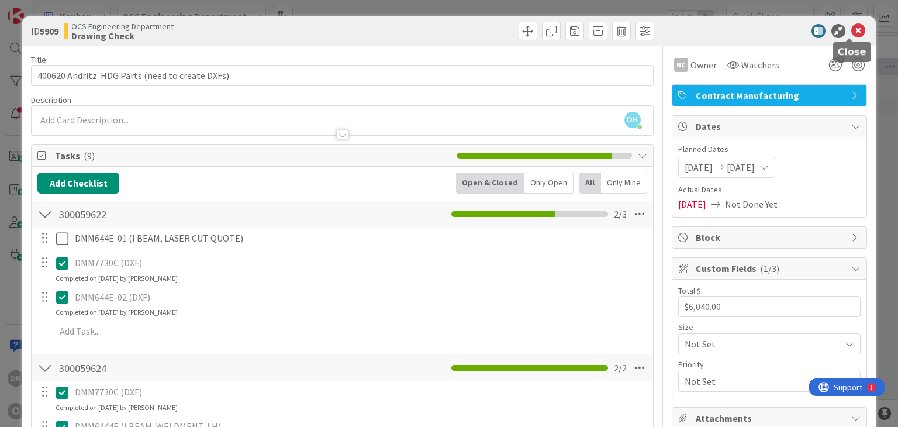
click at [851, 33] on icon at bounding box center [858, 31] width 14 height 14
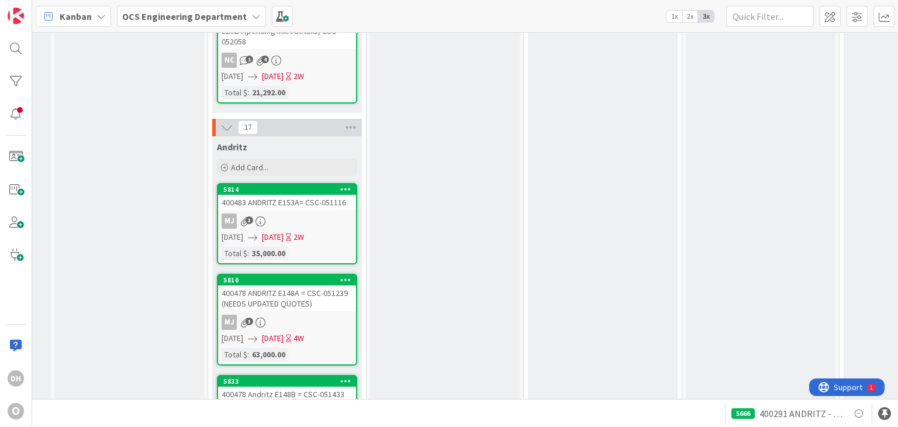
scroll to position [585, 604]
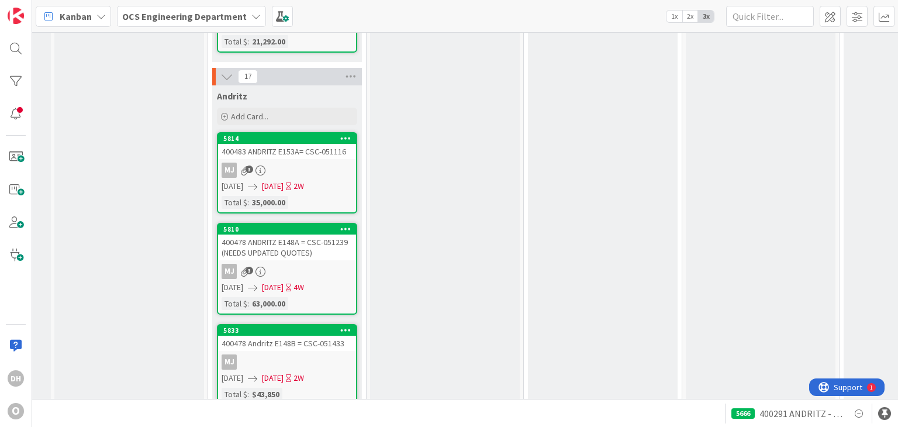
click at [371, 386] on div "Approved Add Card..." at bounding box center [445, 393] width 150 height 1850
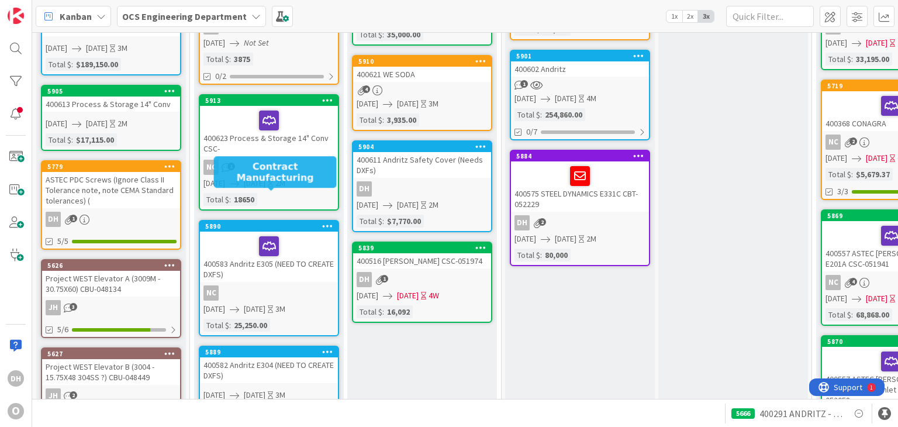
scroll to position [351, 0]
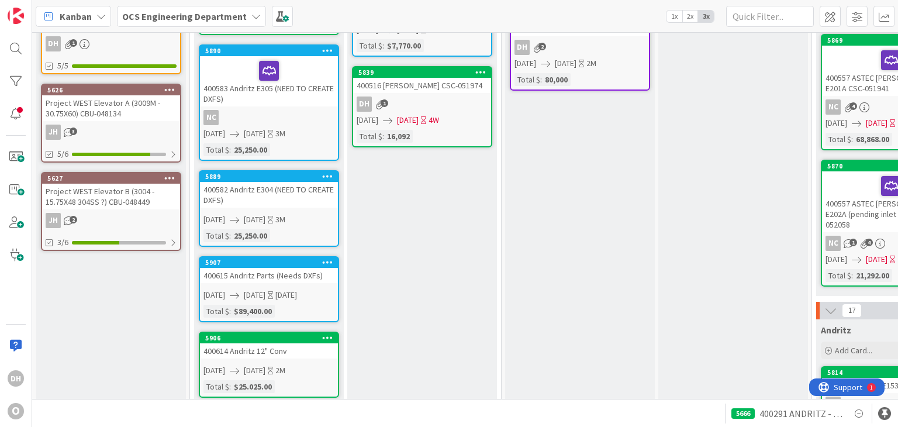
click at [322, 277] on div "400615 Andritz Parts (Needs DXFs)" at bounding box center [269, 275] width 138 height 15
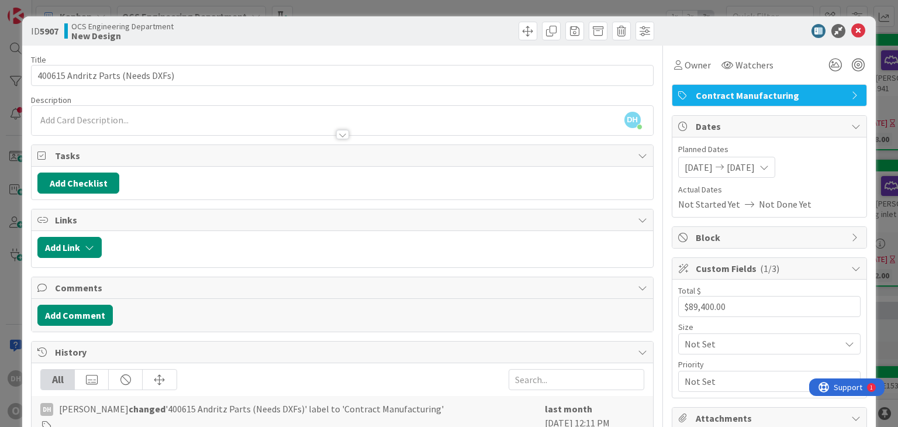
click at [851, 25] on icon at bounding box center [858, 31] width 14 height 14
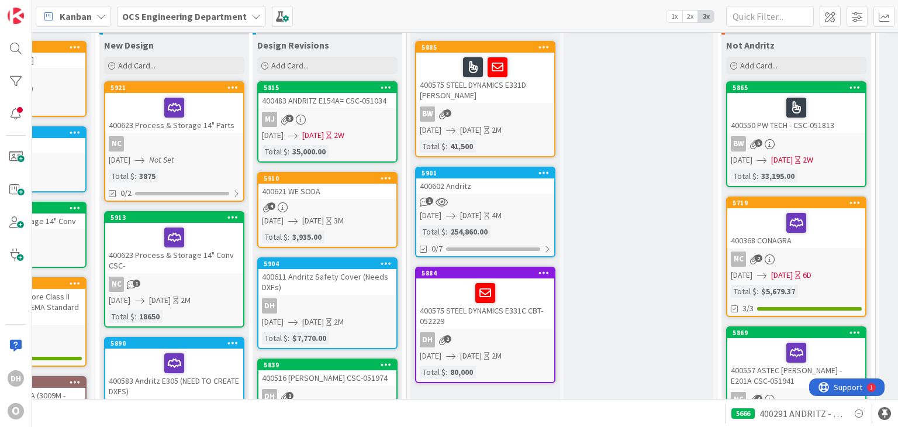
scroll to position [58, 62]
